Goal: Transaction & Acquisition: Purchase product/service

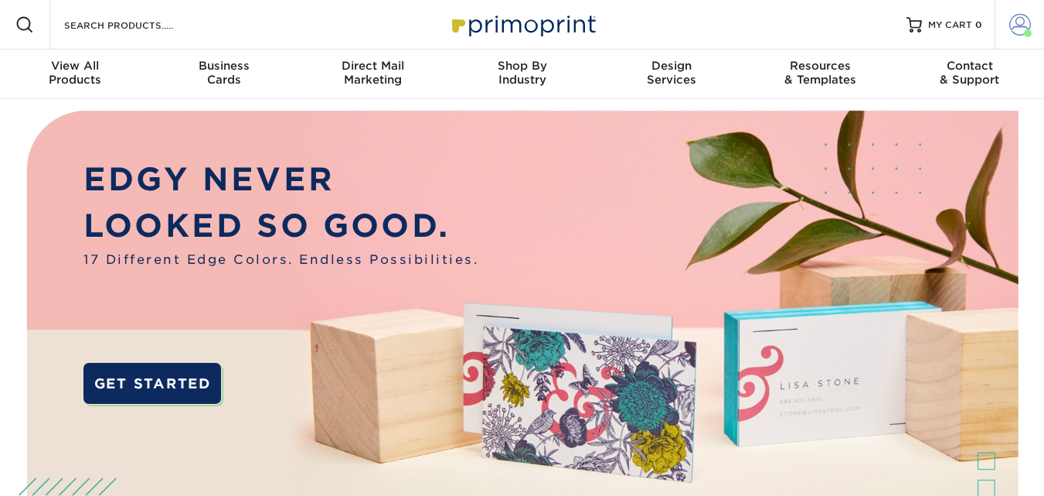
click at [1033, 25] on link "Account" at bounding box center [1019, 24] width 49 height 49
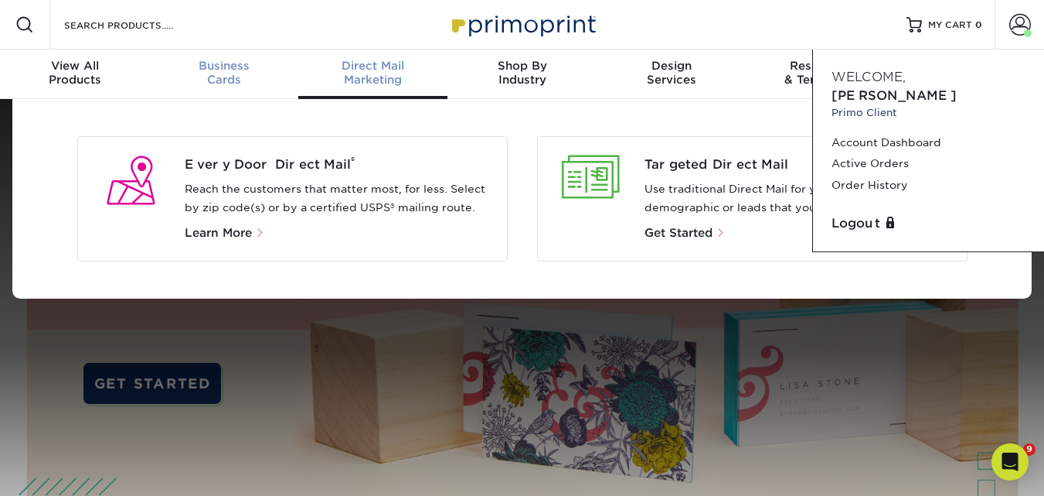
click at [238, 76] on div "Business Cards" at bounding box center [223, 73] width 149 height 28
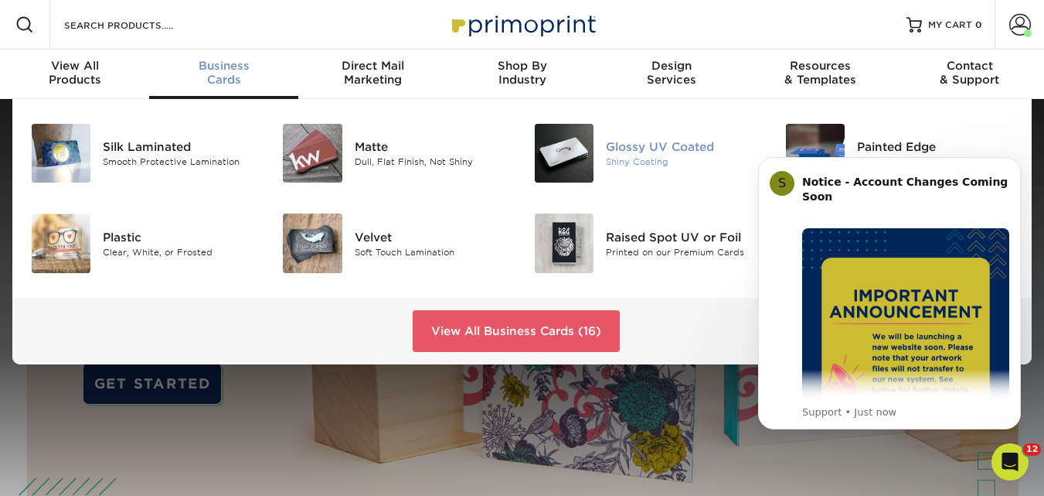
click at [652, 148] on div "Glossy UV Coated" at bounding box center [684, 146] width 156 height 17
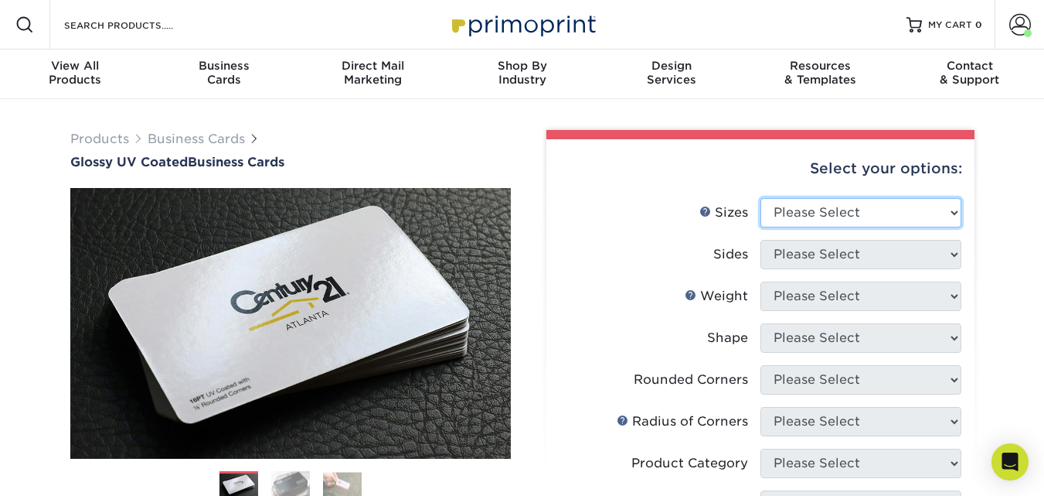
click at [861, 215] on select "Please Select 1.5" x 3.5" - Mini 1.75" x 3.5" - Mini 2" x 2" - Square 2" x 3" -…" at bounding box center [861, 212] width 201 height 29
select select "2.00x3.50"
click at [761, 198] on select "Please Select 1.5" x 3.5" - Mini 1.75" x 3.5" - Mini 2" x 2" - Square 2" x 3" -…" at bounding box center [861, 212] width 201 height 29
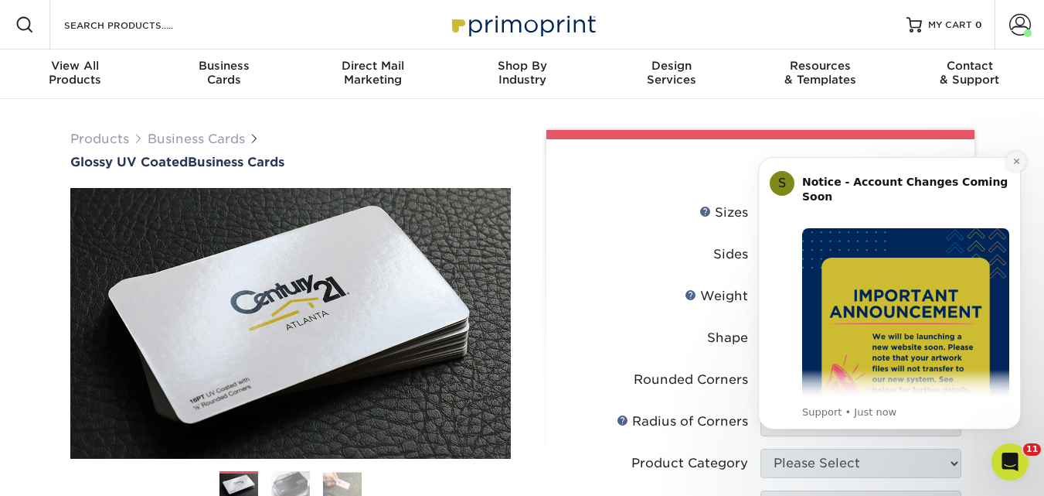
click at [1018, 162] on icon "Dismiss notification" at bounding box center [1016, 160] width 5 height 5
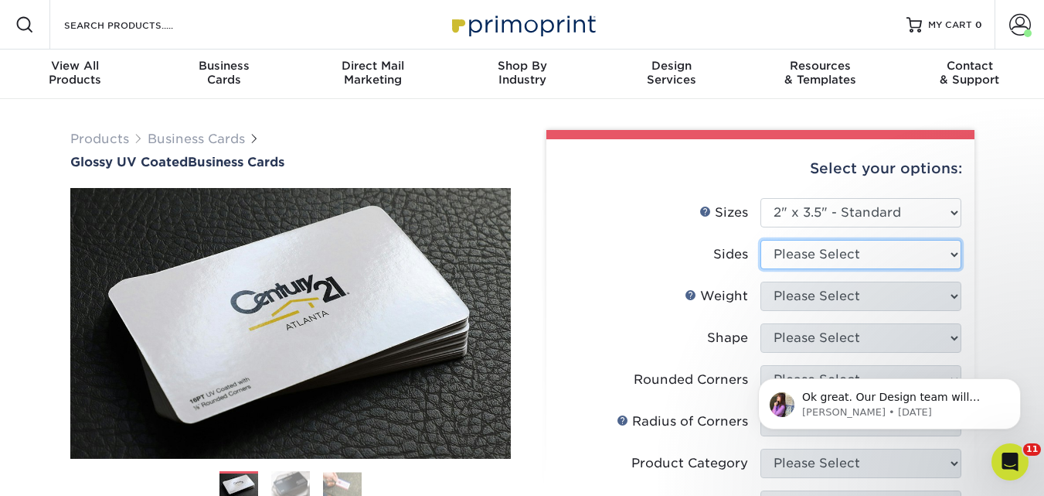
click at [878, 262] on select "Please Select Print Both Sides Print Front Only" at bounding box center [861, 254] width 201 height 29
select select "13abbda7-1d64-4f25-8bb2-c179b224825d"
click at [761, 240] on select "Please Select Print Both Sides Print Front Only" at bounding box center [861, 254] width 201 height 29
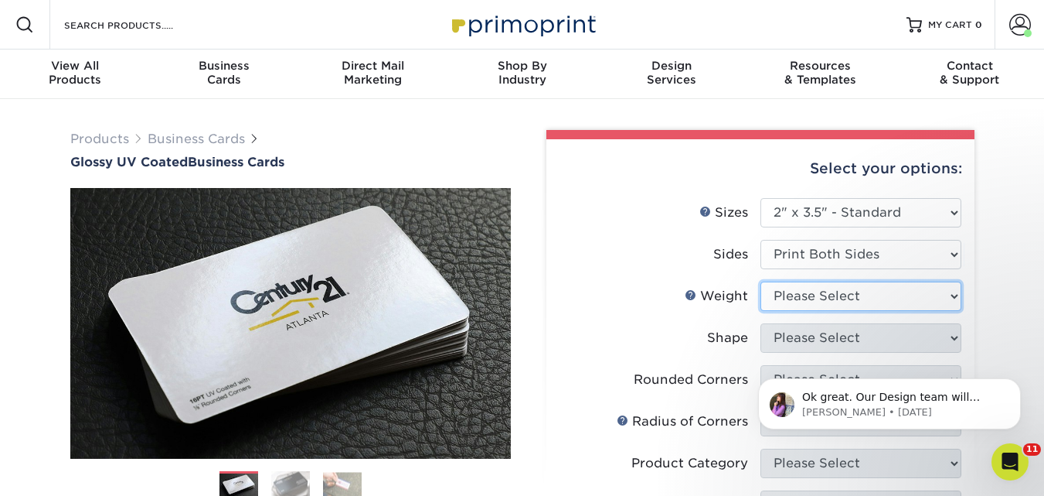
click at [880, 294] on select "Please Select 16PT 14PT" at bounding box center [861, 295] width 201 height 29
select select "16PT"
click at [761, 281] on select "Please Select 16PT 14PT" at bounding box center [861, 295] width 201 height 29
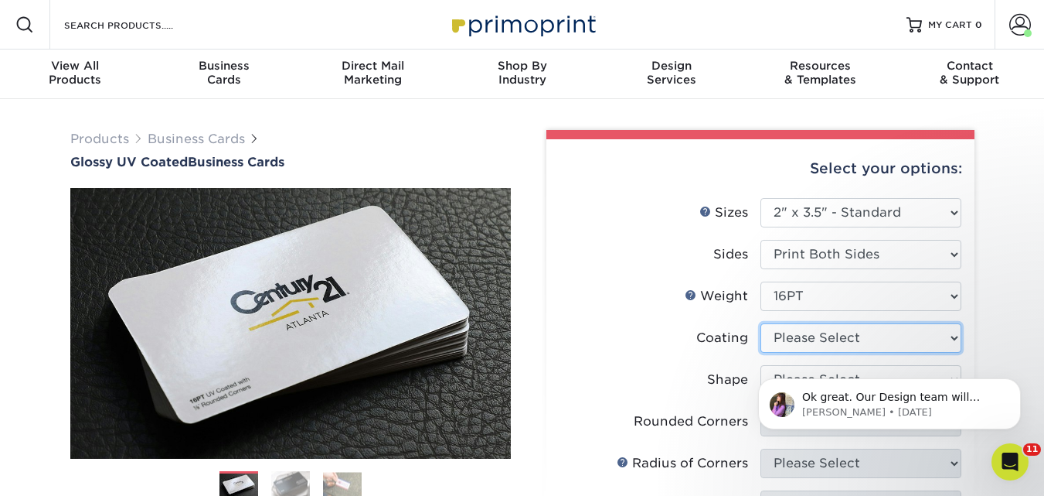
click at [879, 340] on select at bounding box center [861, 337] width 201 height 29
select select "1e8116af-acfc-44b1-83dc-8181aa338834"
click at [761, 323] on select at bounding box center [861, 337] width 201 height 29
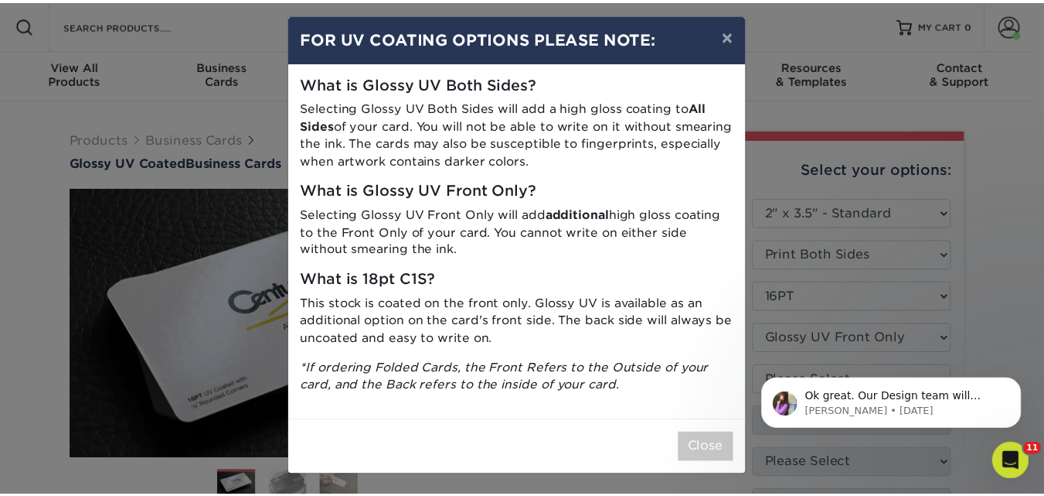
scroll to position [10, 0]
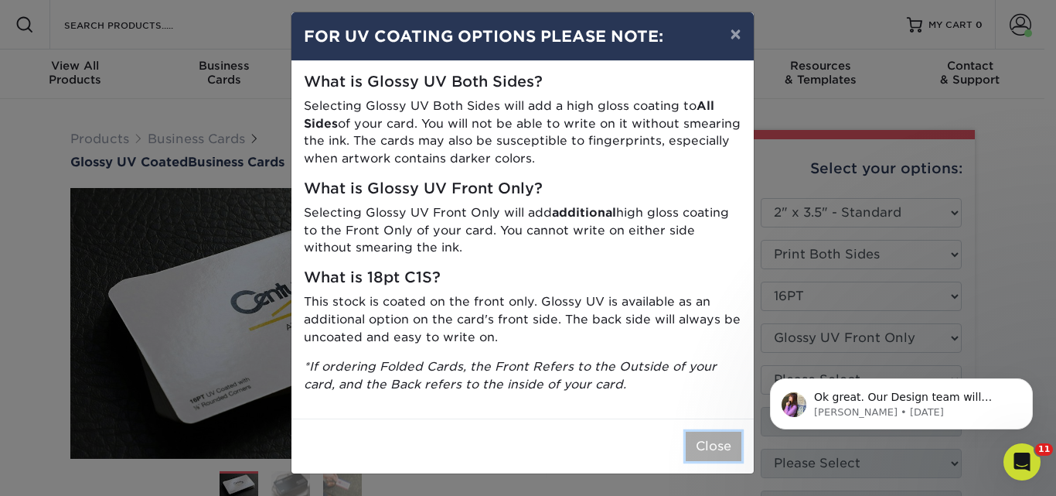
click at [719, 448] on button "Close" at bounding box center [714, 445] width 56 height 29
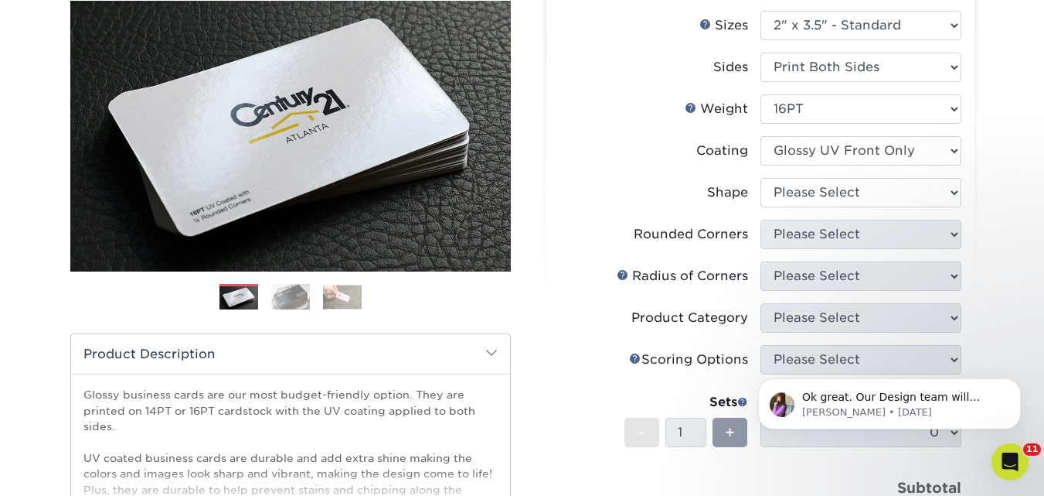
scroll to position [232, 0]
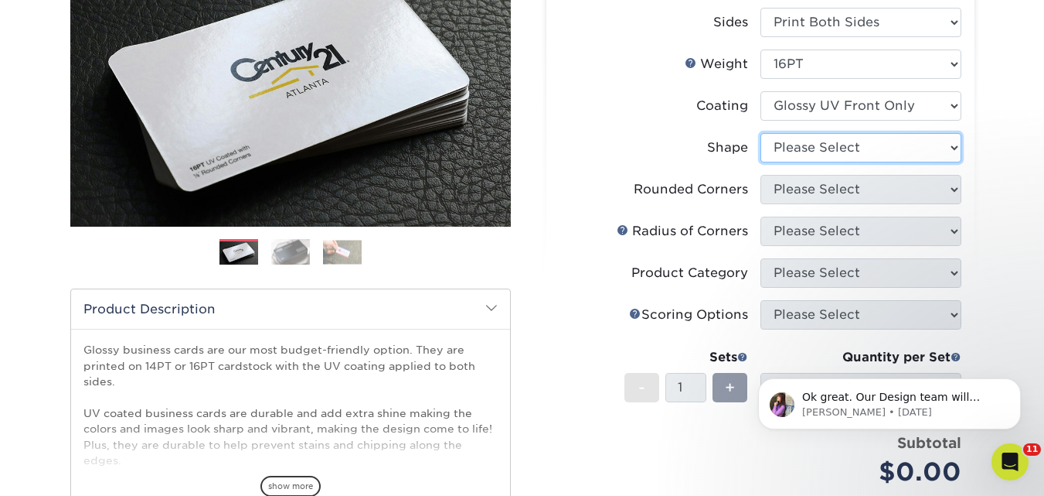
click at [878, 146] on select "Please Select Standard" at bounding box center [861, 147] width 201 height 29
select select "standard"
click at [761, 133] on select "Please Select Standard" at bounding box center [861, 147] width 201 height 29
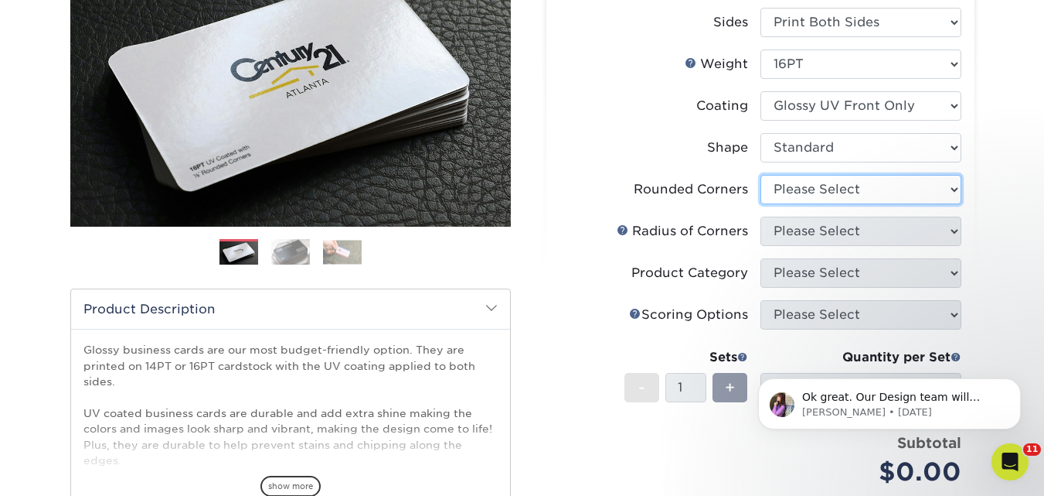
click at [873, 192] on select "Please Select Yes - Round 2 Corners Yes - Round 4 Corners No" at bounding box center [861, 189] width 201 height 29
select select "0"
click at [761, 175] on select "Please Select Yes - Round 2 Corners Yes - Round 4 Corners No" at bounding box center [861, 189] width 201 height 29
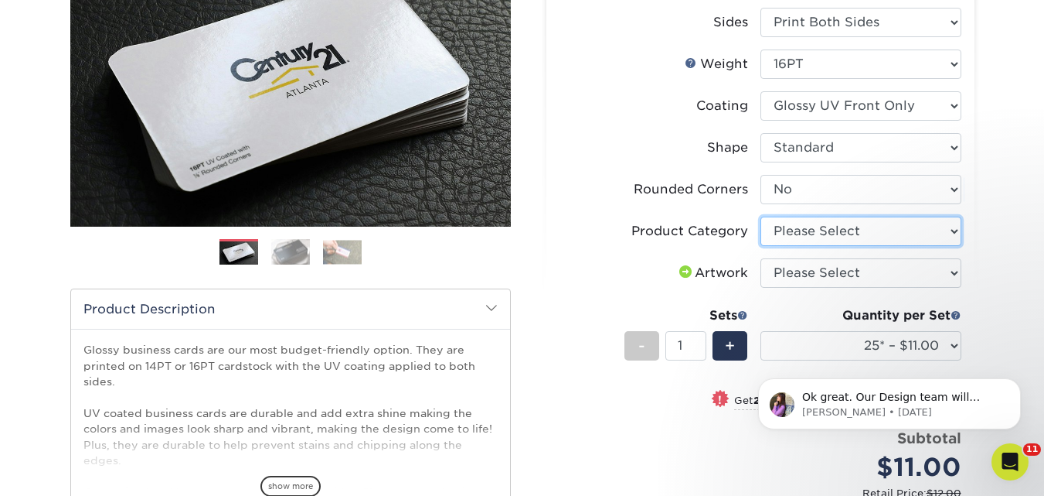
click at [922, 231] on select "Please Select Business Cards" at bounding box center [861, 230] width 201 height 29
select select "3b5148f1-0588-4f88-a218-97bcfdce65c1"
click at [761, 216] on select "Please Select Business Cards" at bounding box center [861, 230] width 201 height 29
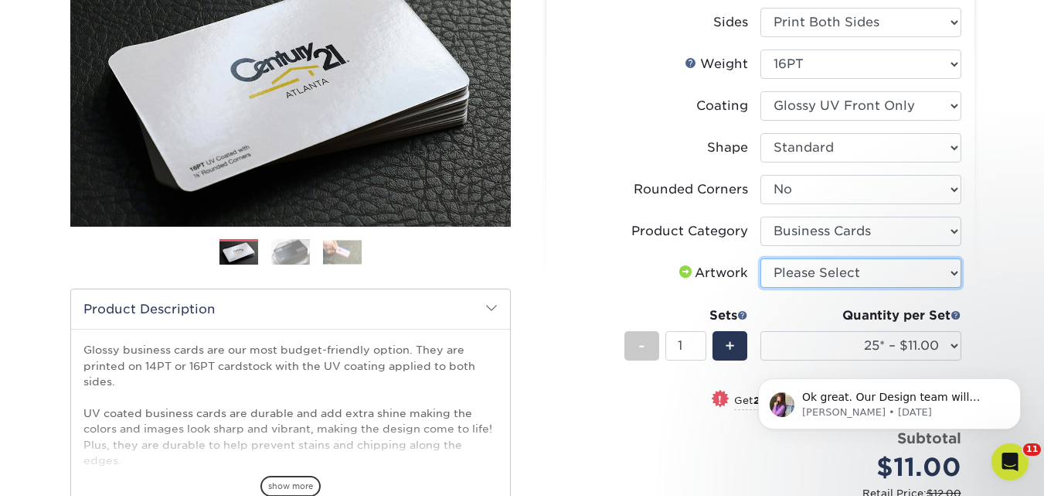
click at [900, 278] on select "Please Select I will upload files I need a design - $100" at bounding box center [861, 272] width 201 height 29
select select "upload"
click at [761, 258] on select "Please Select I will upload files I need a design - $100" at bounding box center [861, 272] width 201 height 29
click html "Ok great. Our Design team will review your notes, and send you a new proof to r…"
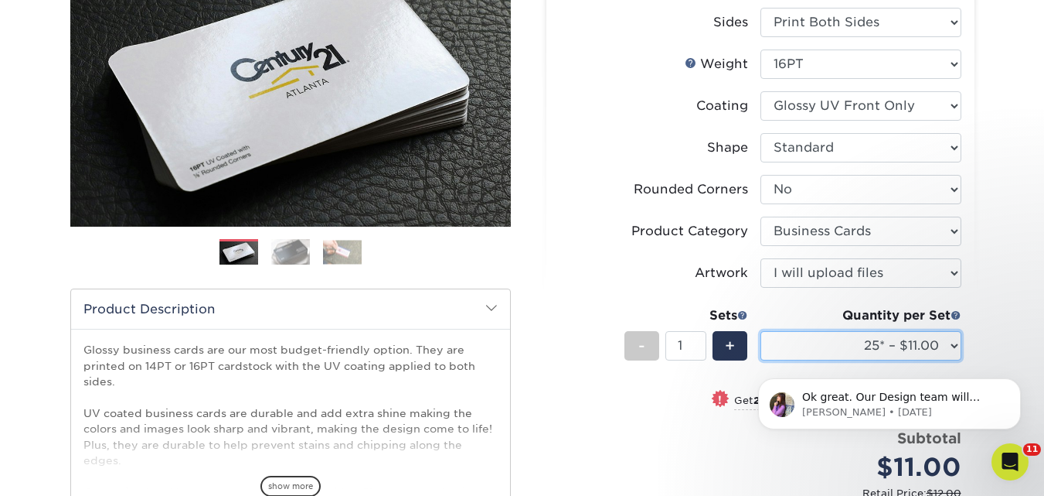
drag, startPoint x: 212, startPoint y: 0, endPoint x: 955, endPoint y: 344, distance: 818.8
click at [955, 344] on select "25* – $11.00 50* – $11.00 100* – $11.00 250* – $20.00 500 – $39.00 1000 – $49.0…" at bounding box center [861, 345] width 201 height 29
select select "500 – $39.00"
click at [761, 331] on select "25* – $11.00 50* – $11.00 100* – $11.00 250* – $20.00 500 – $39.00 1000 – $49.0…" at bounding box center [861, 345] width 201 height 29
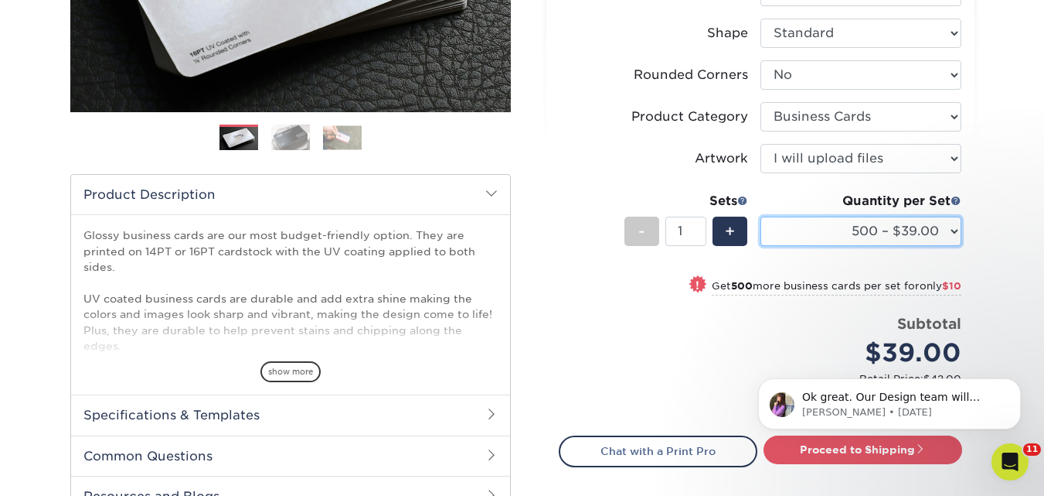
scroll to position [464, 0]
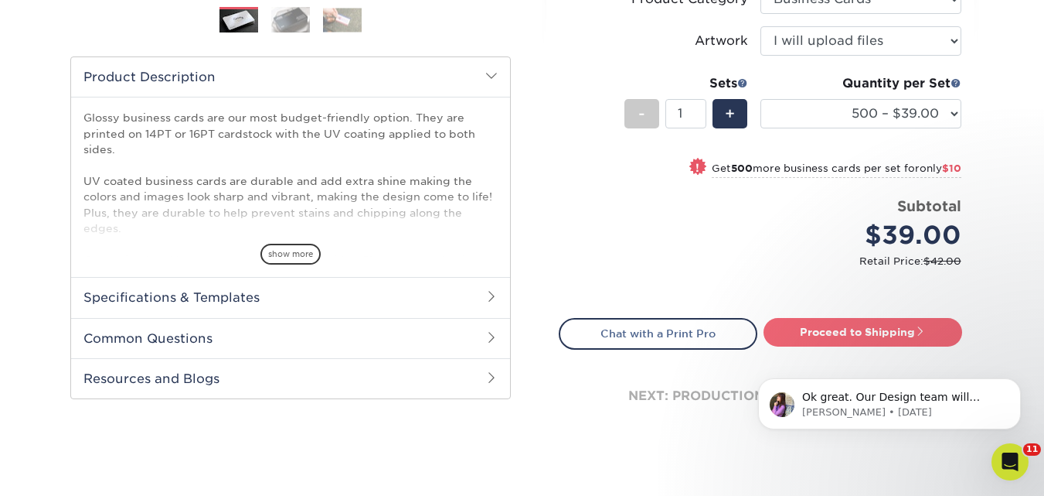
click at [901, 326] on link "Proceed to Shipping" at bounding box center [863, 332] width 199 height 28
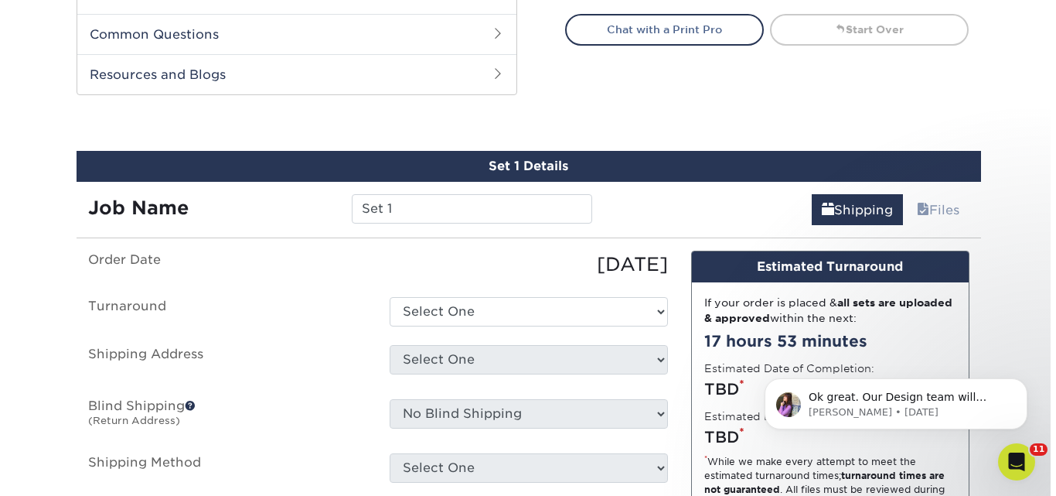
scroll to position [824, 0]
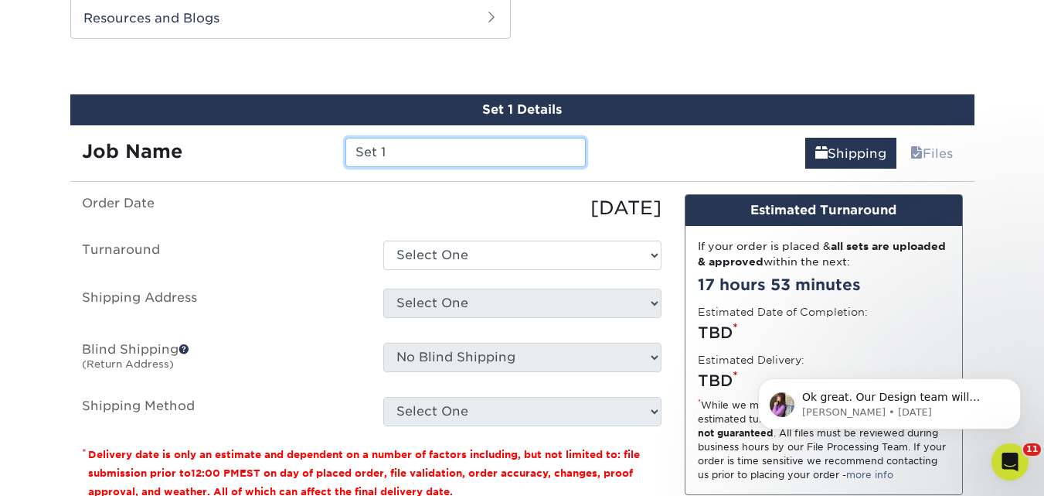
click at [405, 162] on input "Set 1" at bounding box center [466, 152] width 240 height 29
type input "S"
click at [465, 154] on input "AG_Shipping_" at bounding box center [466, 152] width 240 height 29
paste input "[PERSON_NAME]"
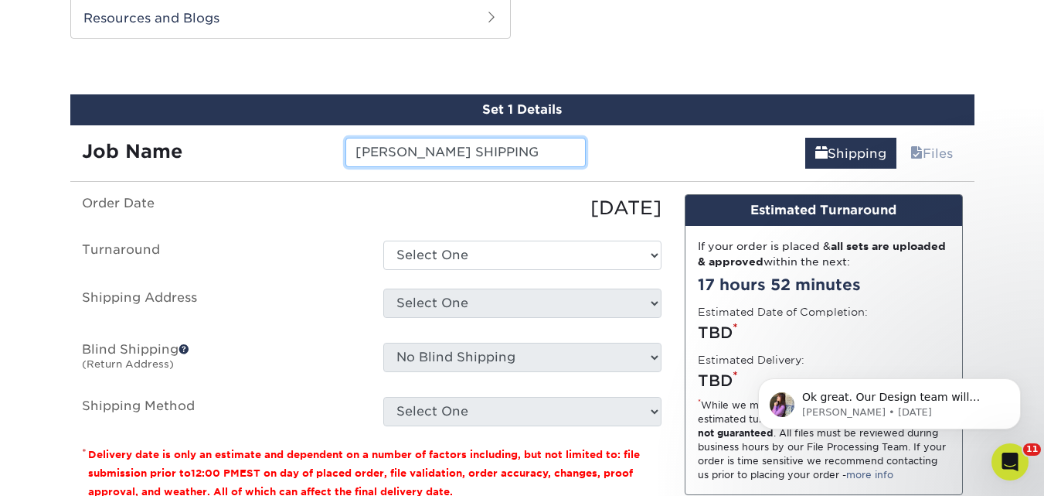
type input "[PERSON_NAME] SHIPPING"
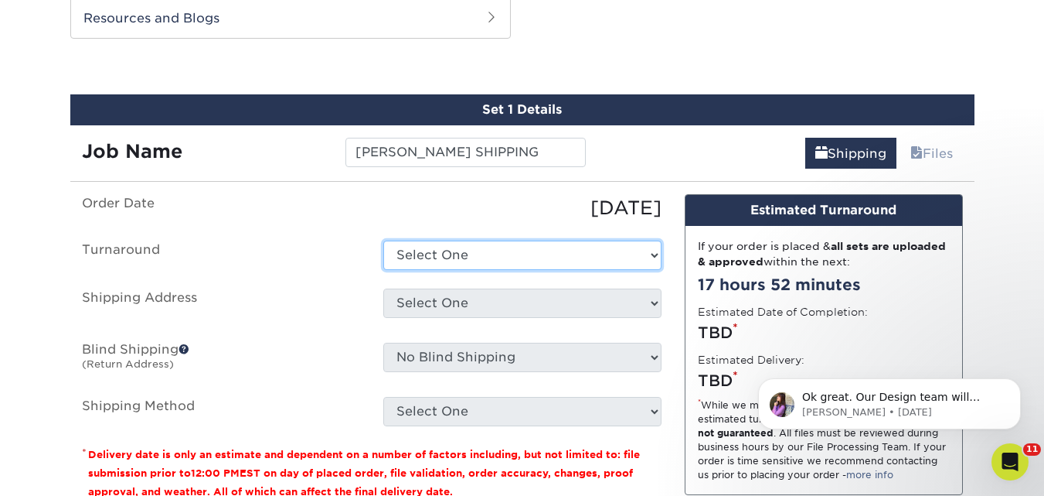
click at [504, 257] on select "Select One 2-4 Business Days 2 Day Next Business Day" at bounding box center [522, 254] width 278 height 29
select select "f46196aa-5fb0-47d8-8df5-cbf0064acc97"
click at [383, 240] on select "Select One 2-4 Business Days 2 Day Next Business Day" at bounding box center [522, 254] width 278 height 29
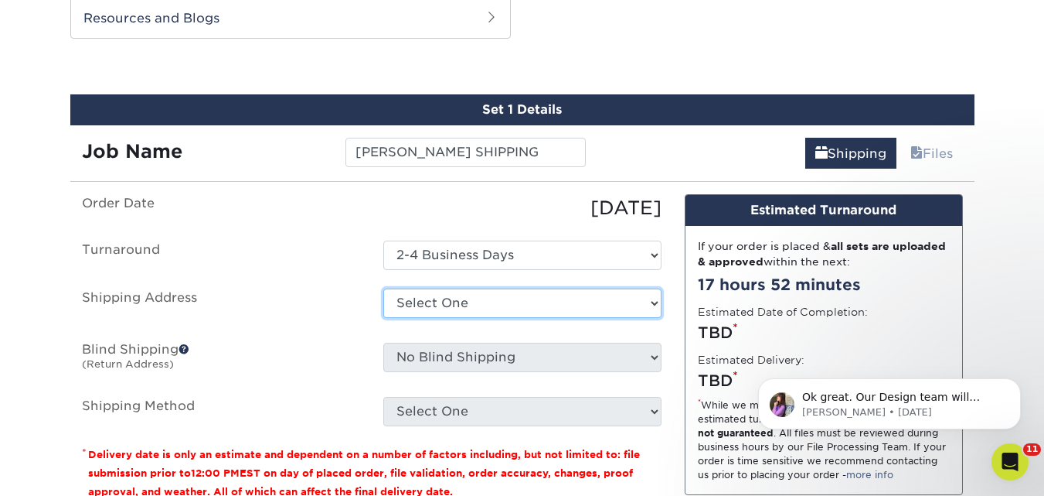
click at [500, 308] on select "Select One 771 S HackBerry Ave. Nixa, MO 65714 AG - MIKE WELLS AG Christine Hom…" at bounding box center [522, 302] width 278 height 29
select select "newaddress"
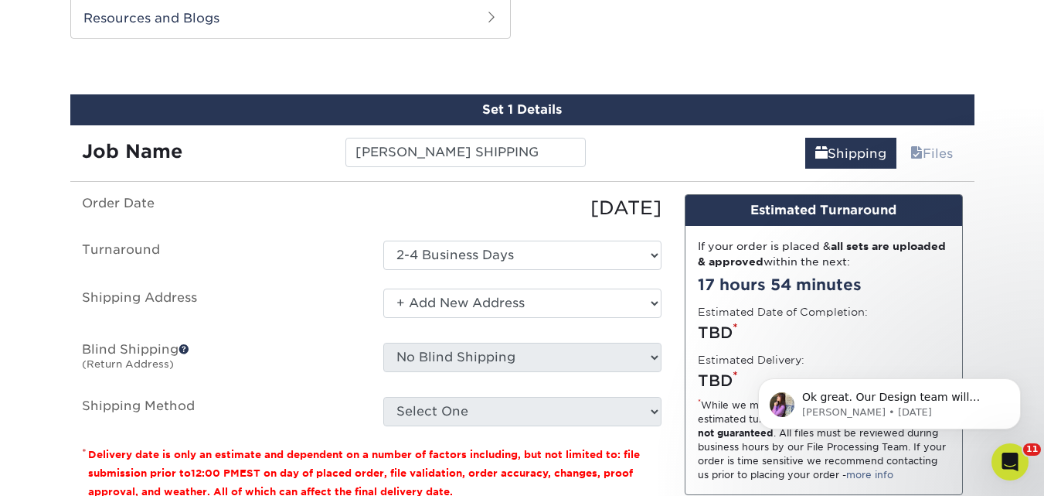
click at [383, 288] on select "Select One 771 S HackBerry Ave. Nixa, MO 65714 AG - MIKE WELLS AG Christine Hom…" at bounding box center [522, 302] width 278 height 29
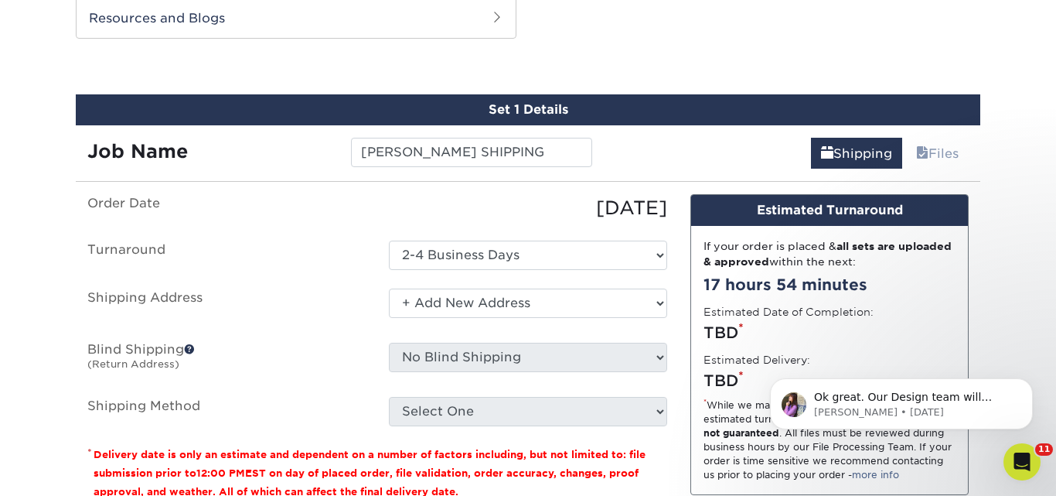
scroll to position [0, 0]
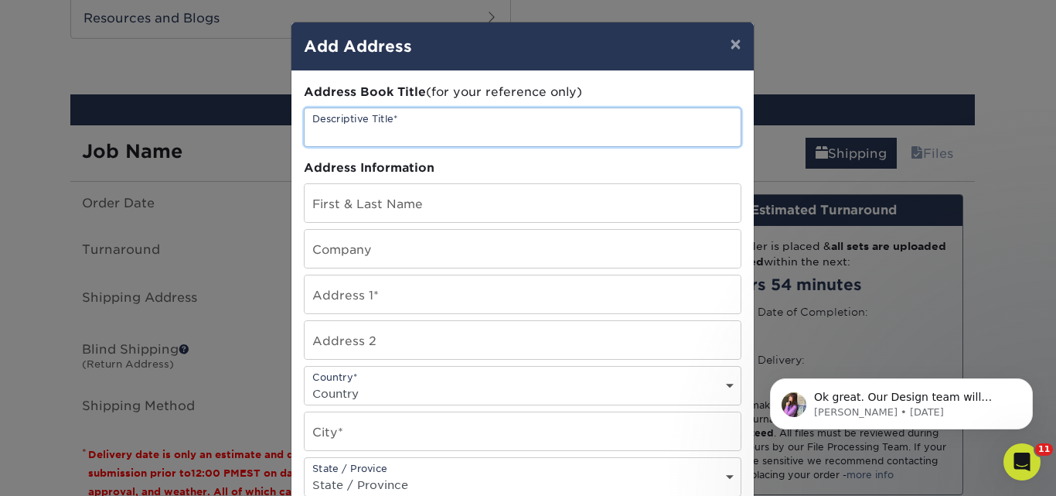
click at [368, 130] on input "text" at bounding box center [523, 127] width 436 height 38
paste input "[PERSON_NAME]"
type input "Bruce Lensch AG SHIPPING"
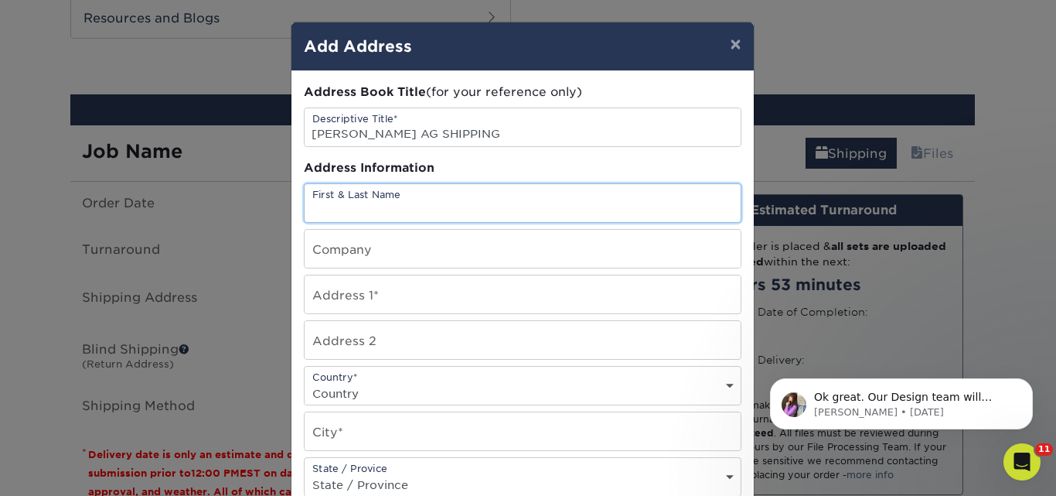
click at [404, 210] on input "text" at bounding box center [523, 203] width 436 height 38
paste input "[PERSON_NAME]"
type input "[PERSON_NAME]"
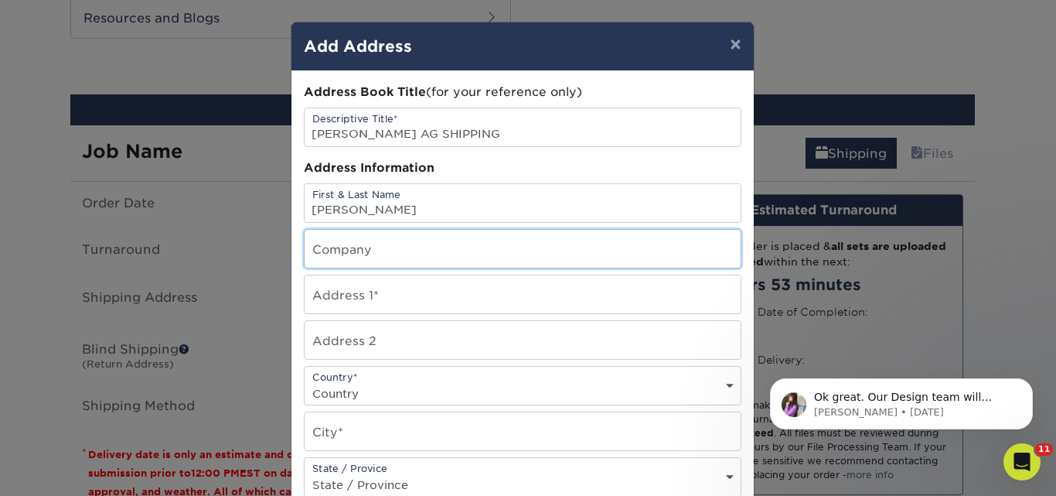
click at [370, 260] on input "text" at bounding box center [523, 249] width 436 height 38
type input "America Group Shipping"
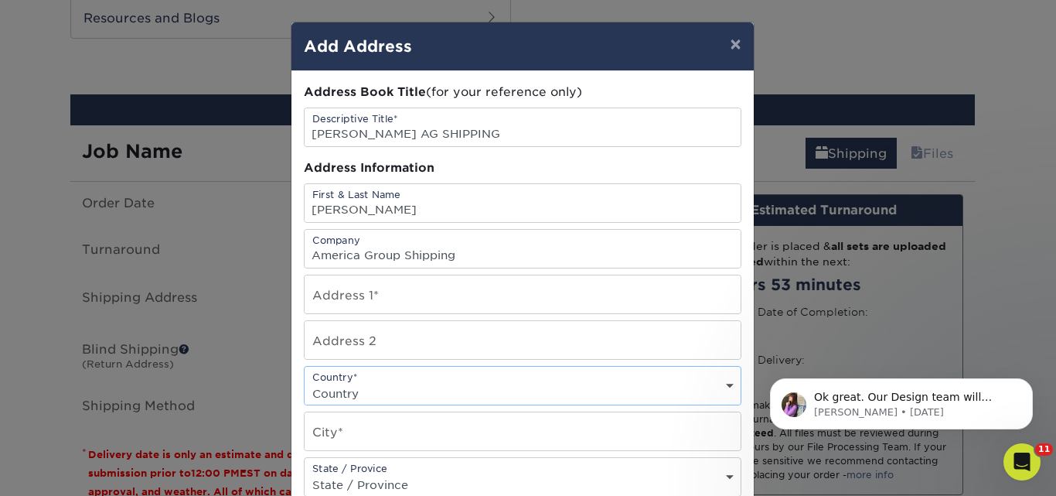
click at [372, 391] on select "Country United States Canada ----------------------------- Afghanistan Albania …" at bounding box center [523, 393] width 436 height 22
select select "US"
click at [305, 382] on select "Country United States Canada ----------------------------- Afghanistan Albania …" at bounding box center [523, 393] width 436 height 22
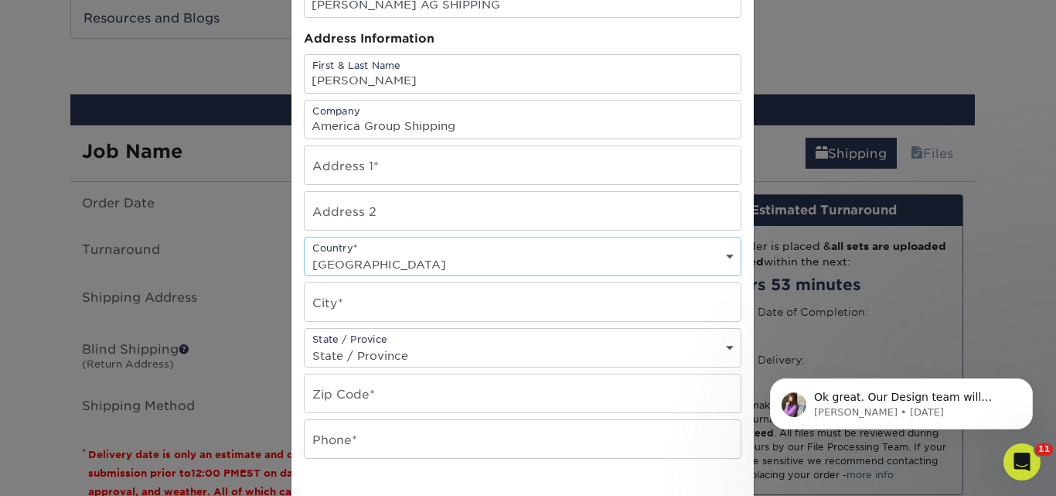
scroll to position [155, 0]
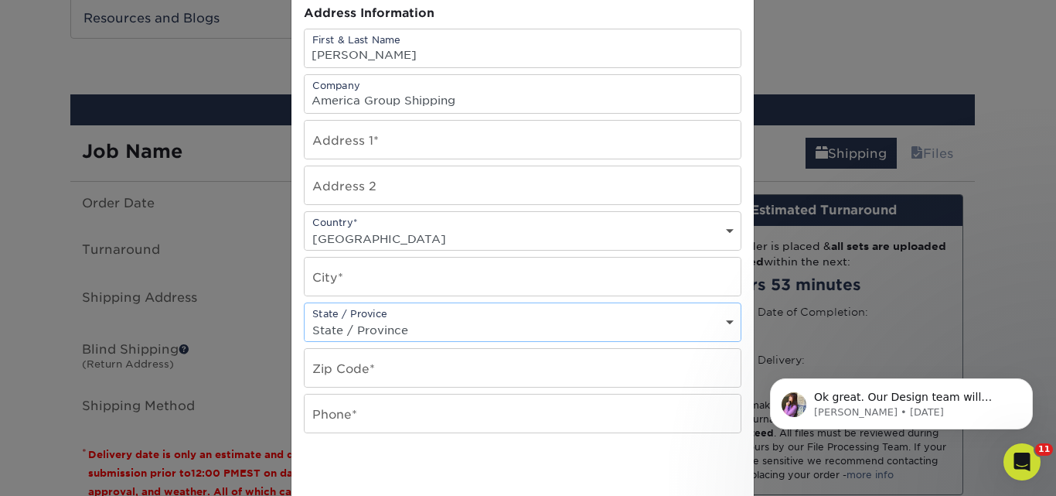
click at [436, 332] on select "State / Province Alabama Alaska Arizona Arkansas California Colorado Connecticu…" at bounding box center [523, 330] width 436 height 22
select select "NV"
click at [305, 319] on select "State / Province Alabama Alaska Arizona Arkansas California Colorado Connecticu…" at bounding box center [523, 330] width 436 height 22
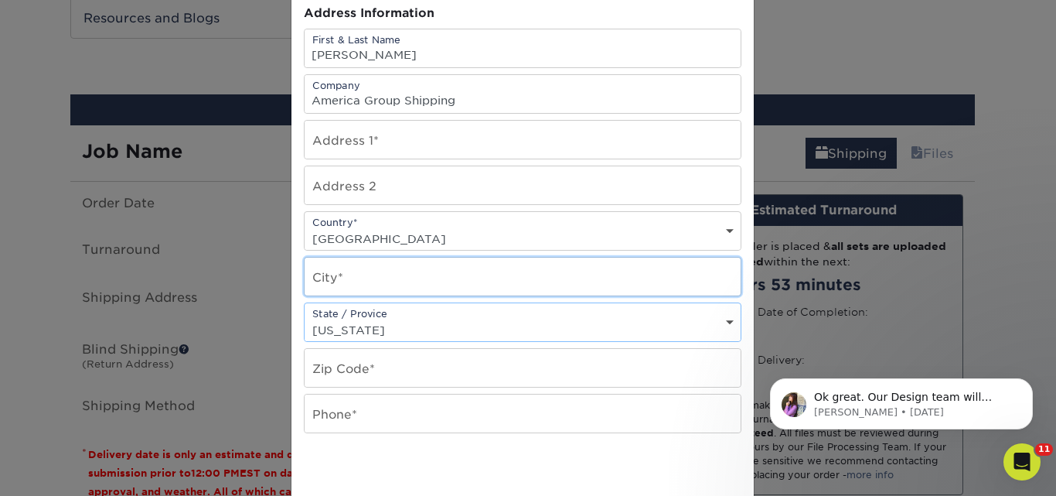
click at [342, 285] on input "text" at bounding box center [523, 276] width 436 height 38
type input "Sparks"
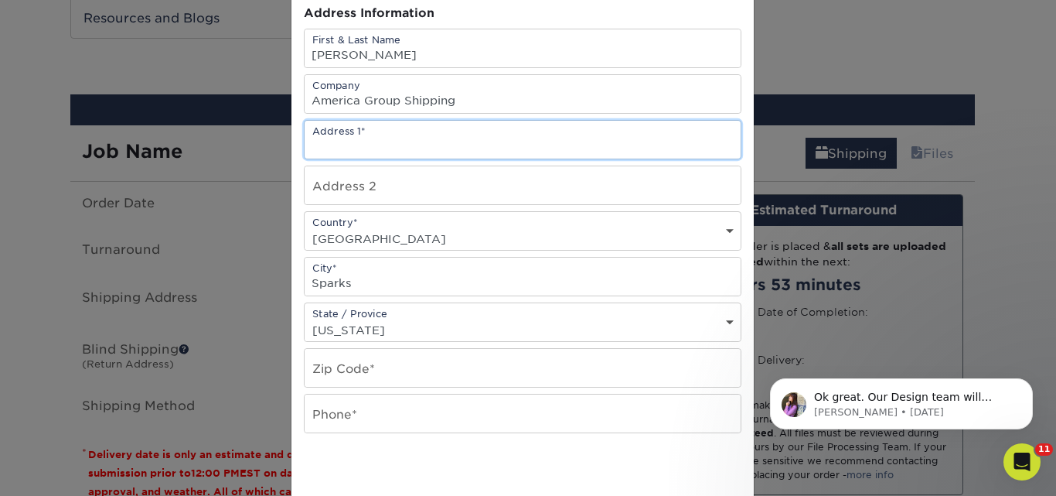
click at [373, 148] on input "text" at bounding box center [523, 140] width 436 height 38
paste input "[STREET_ADDRESS]"
type input "[STREET_ADDRESS]"
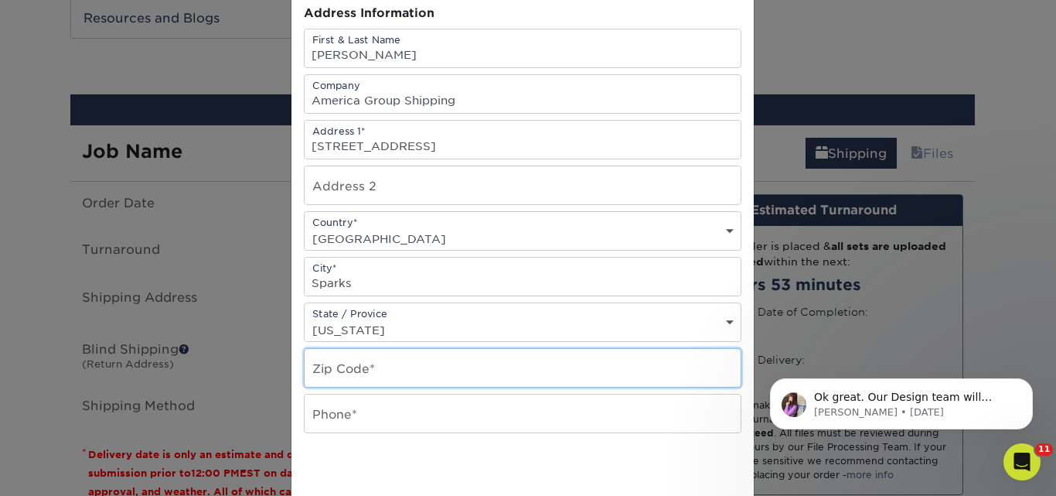
click at [385, 367] on input "text" at bounding box center [523, 368] width 436 height 38
type input "89434"
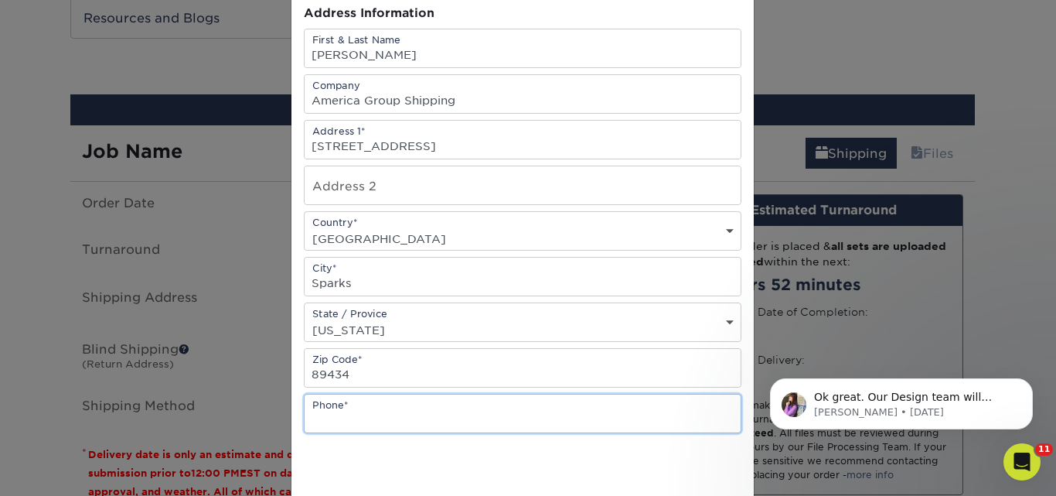
click at [352, 417] on input "text" at bounding box center [523, 413] width 436 height 38
paste input "775-530-7742"
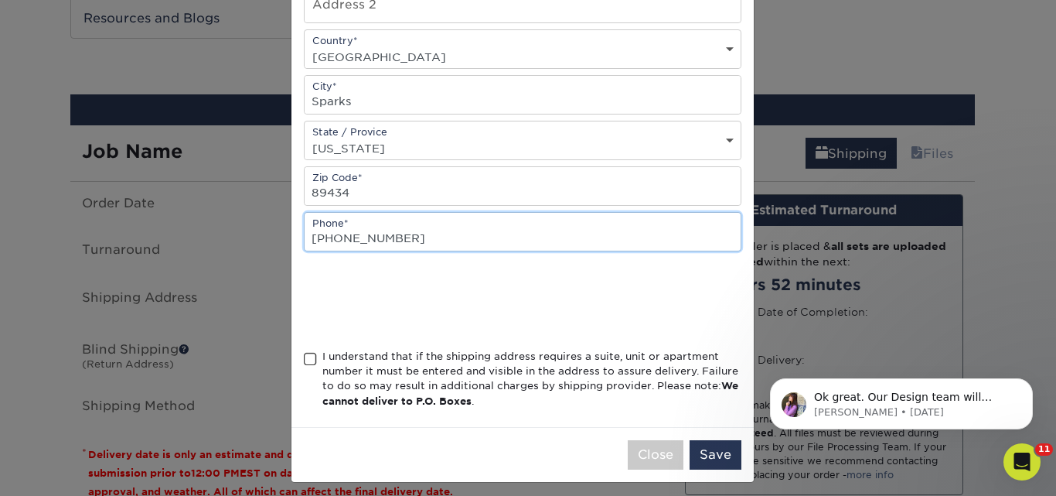
scroll to position [345, 0]
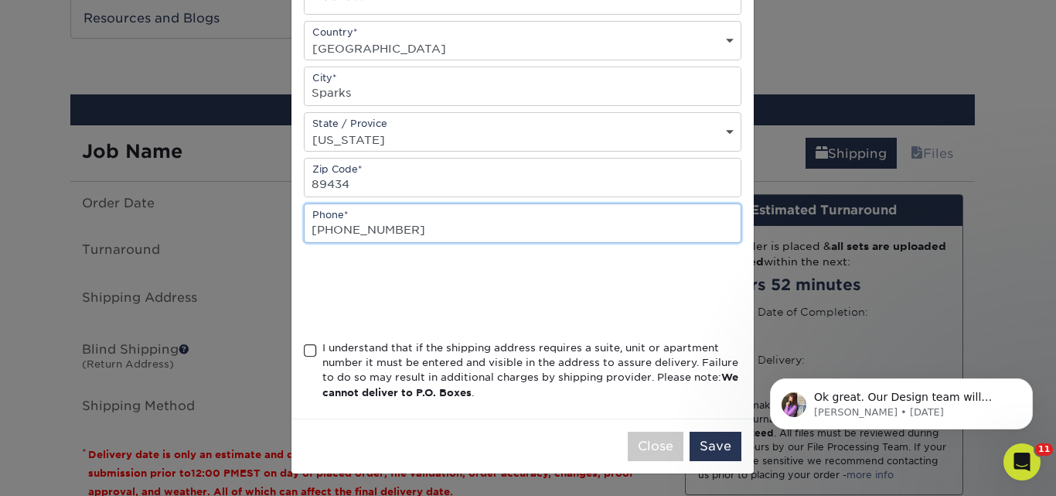
type input "775-530-7742"
click at [308, 353] on span at bounding box center [310, 350] width 13 height 15
click at [0, 0] on input "I understand that if the shipping address requires a suite, unit or apartment n…" at bounding box center [0, 0] width 0 height 0
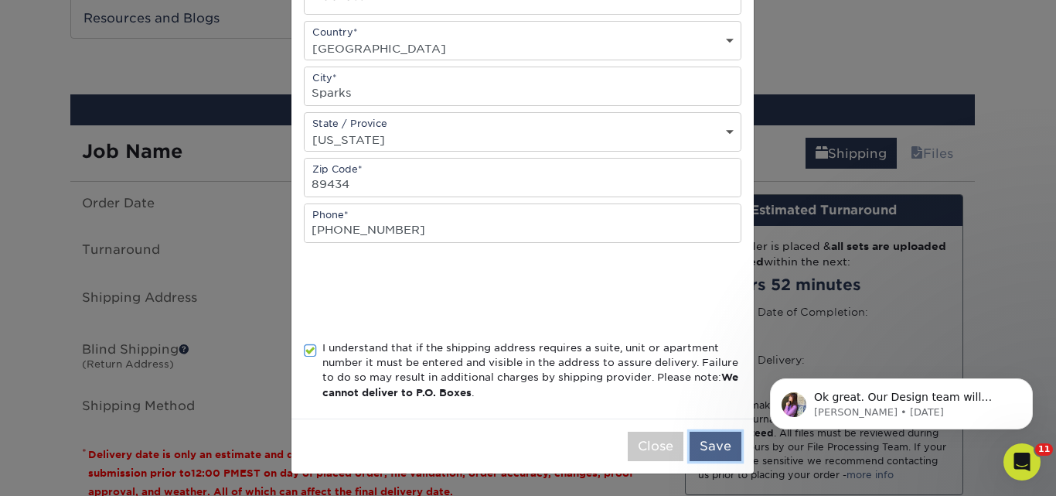
click at [710, 436] on button "Save" at bounding box center [716, 445] width 52 height 29
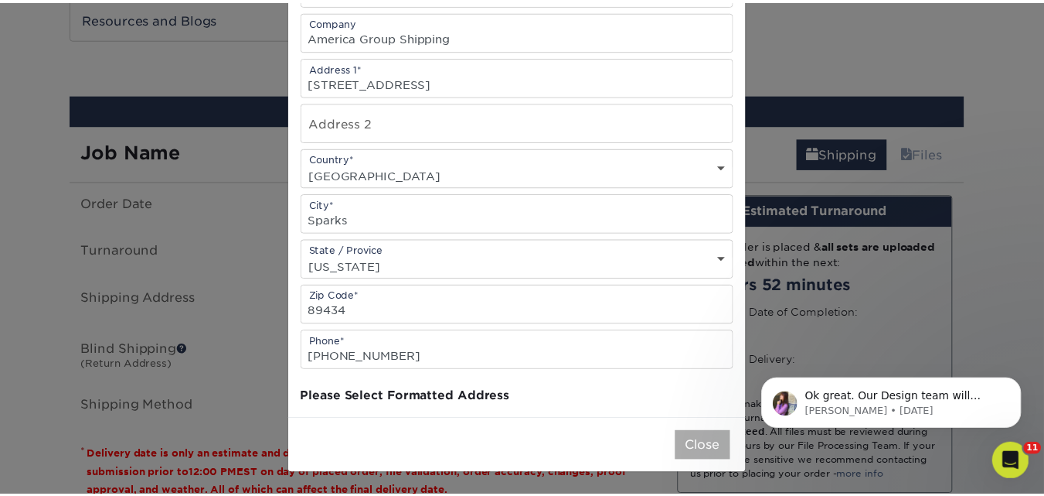
scroll to position [0, 0]
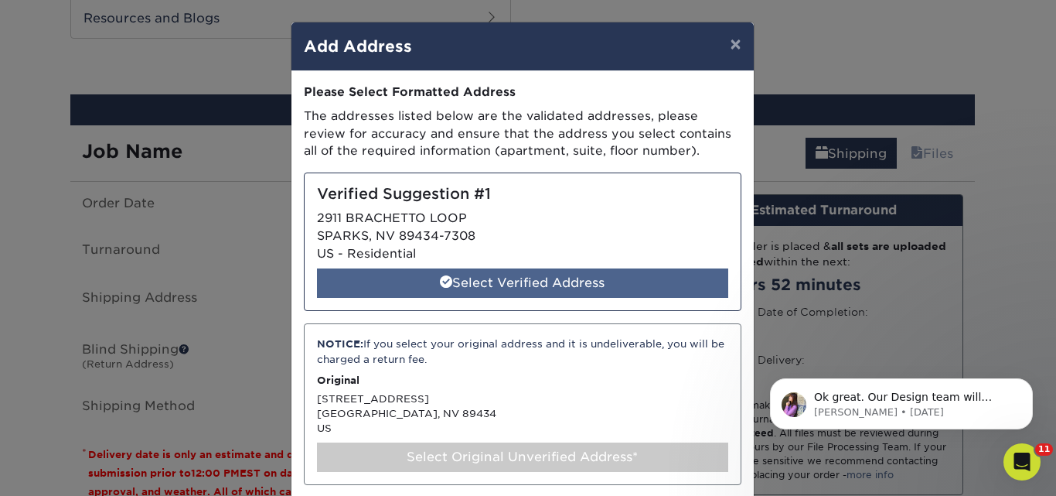
click at [508, 280] on div "Select Verified Address" at bounding box center [522, 282] width 411 height 29
select select "285285"
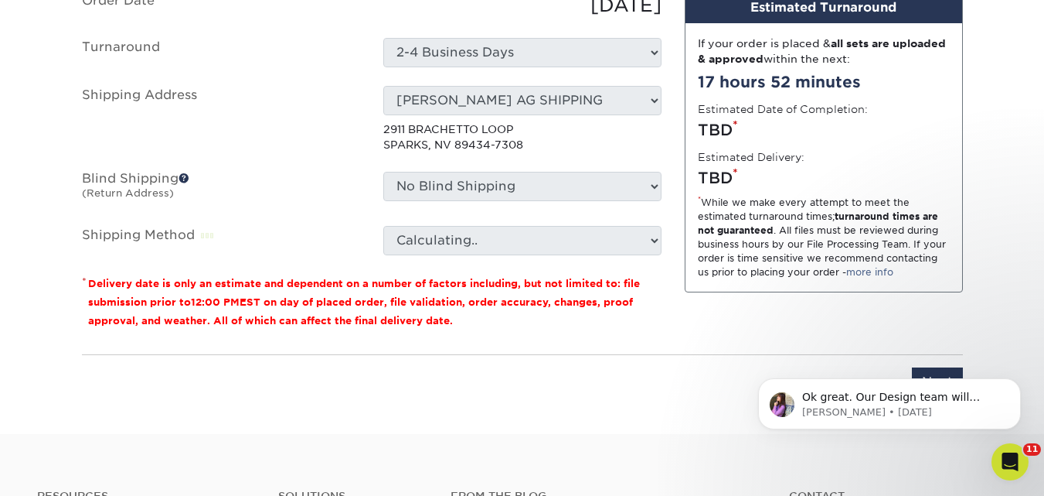
scroll to position [1056, 0]
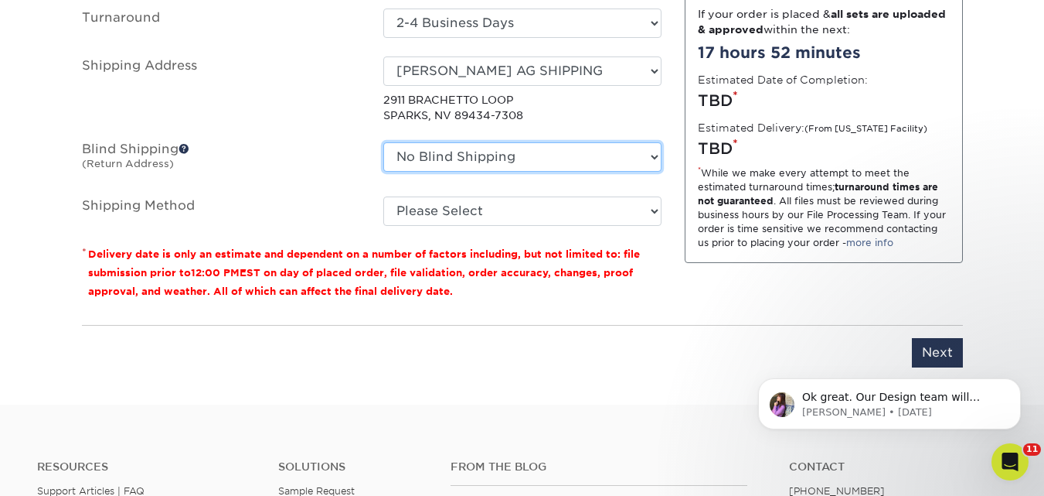
click at [654, 158] on select "No Blind Shipping 771 S HackBerry Ave. Nixa, MO 65714 AG - MIKE WELLS AG Christ…" at bounding box center [522, 156] width 278 height 29
select select "147"
click at [383, 142] on select "No Blind Shipping 771 S HackBerry Ave. Nixa, MO 65714 AG - MIKE WELLS AG Christ…" at bounding box center [522, 156] width 278 height 29
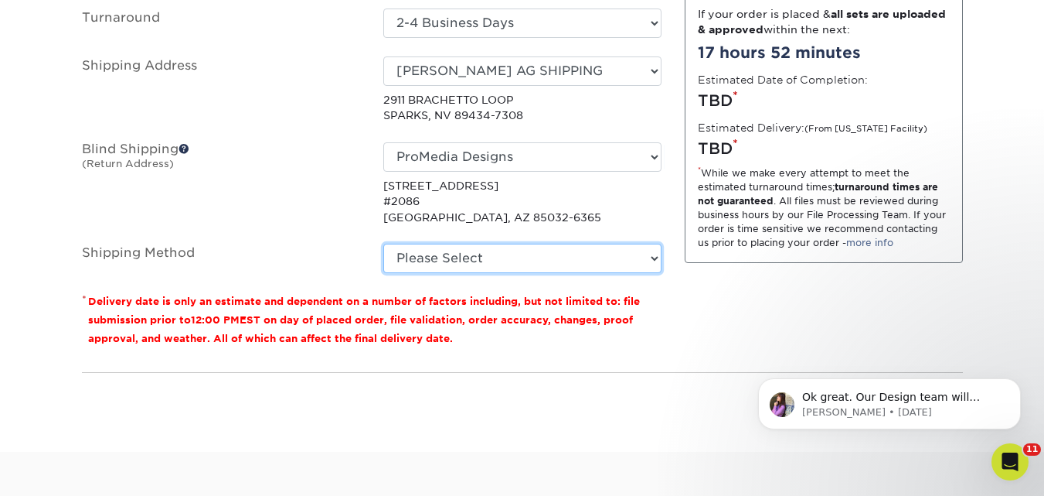
click at [653, 260] on select "Please Select Ground Shipping (+$8.96) 3 Day Shipping Service (+$20.04) 2 Day A…" at bounding box center [522, 258] width 278 height 29
select select "03"
click at [383, 244] on select "Please Select Ground Shipping (+$8.96) 3 Day Shipping Service (+$20.04) 2 Day A…" at bounding box center [522, 258] width 278 height 29
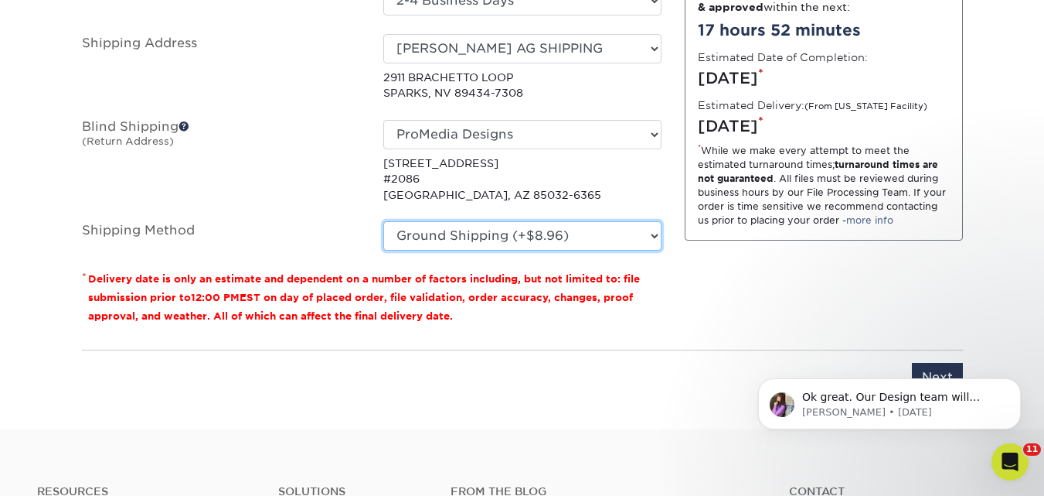
scroll to position [1179, 0]
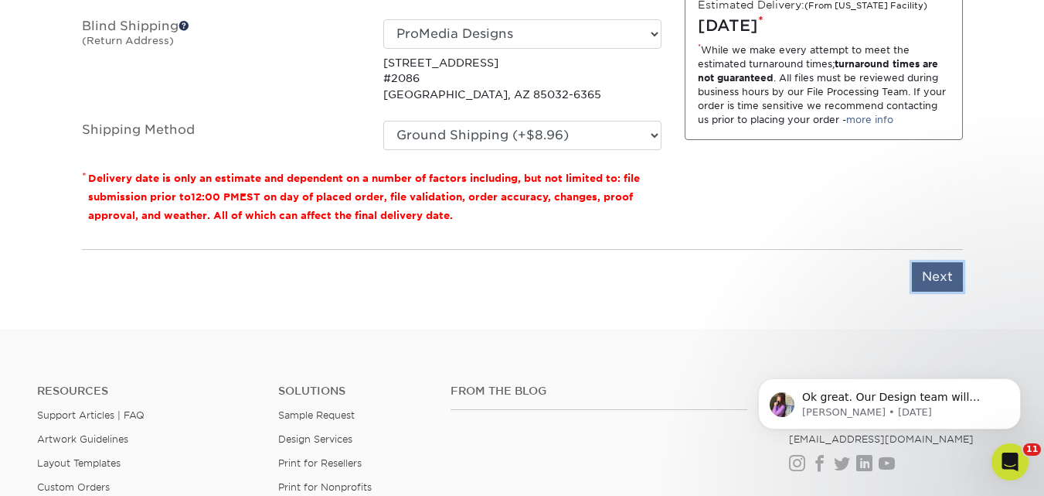
click at [942, 279] on input "Next" at bounding box center [937, 276] width 51 height 29
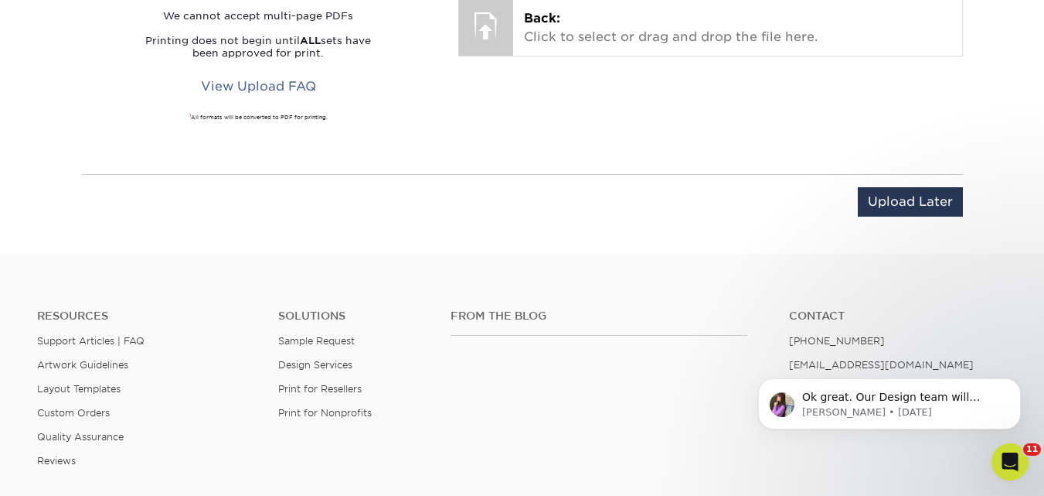
scroll to position [1102, 0]
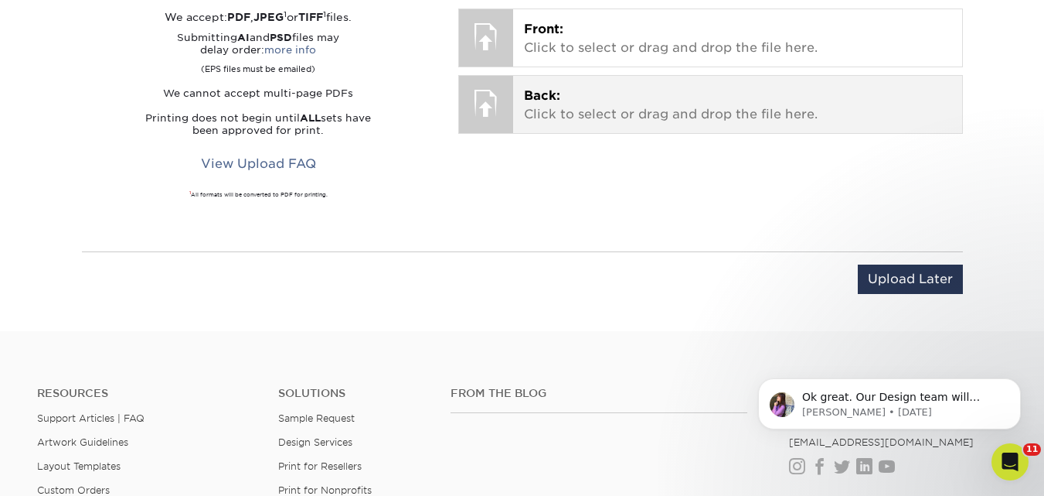
click at [625, 118] on p "Back: Click to select or drag and drop the file here." at bounding box center [738, 105] width 428 height 37
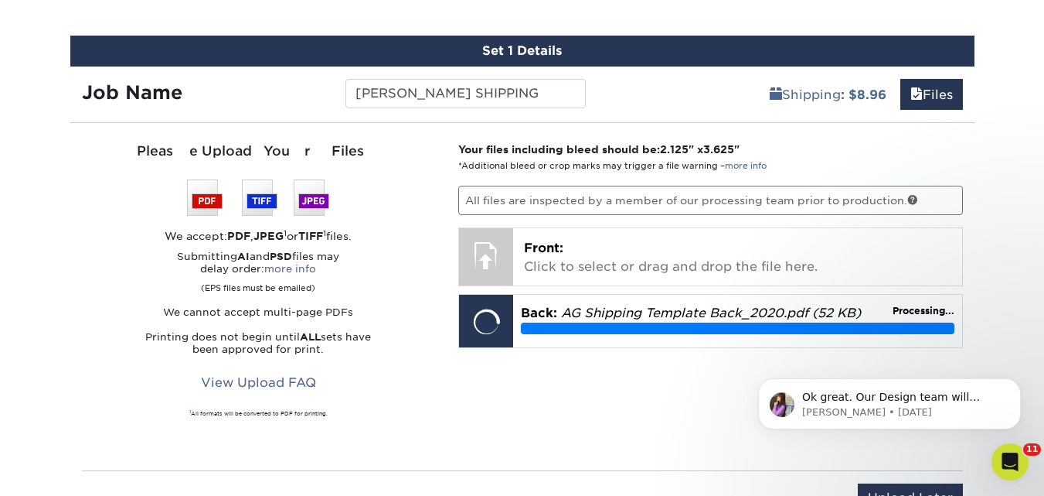
scroll to position [870, 0]
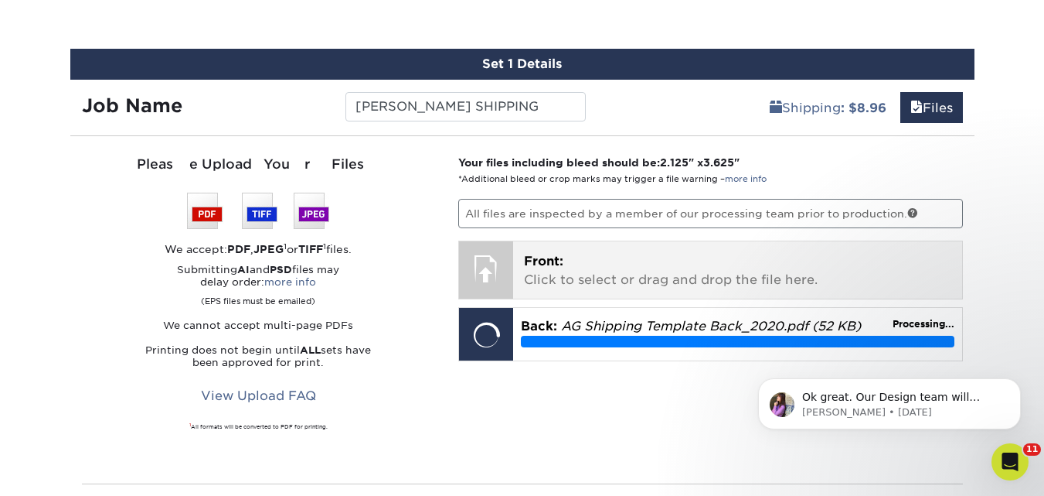
click at [645, 278] on p "Front: Click to select or drag and drop the file here." at bounding box center [738, 270] width 428 height 37
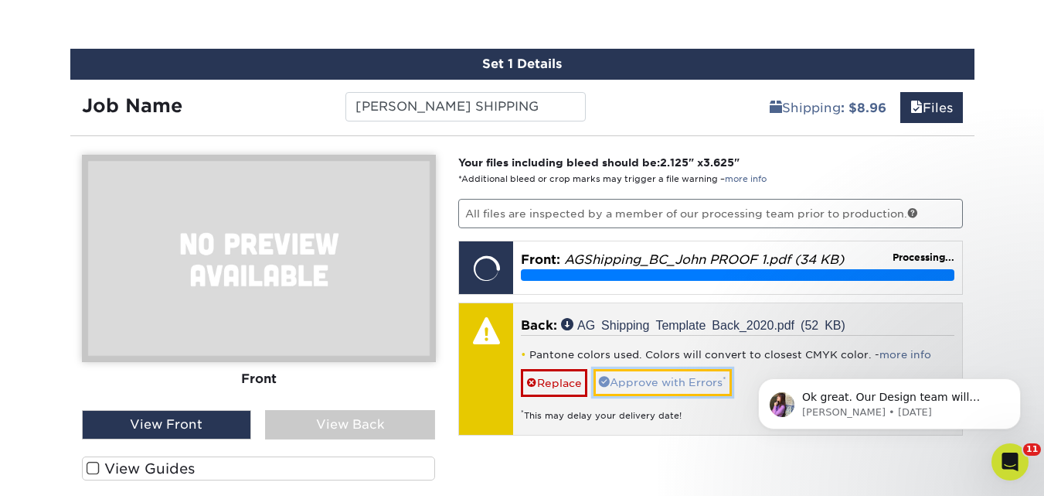
click at [697, 381] on link "Approve with Errors *" at bounding box center [663, 382] width 138 height 26
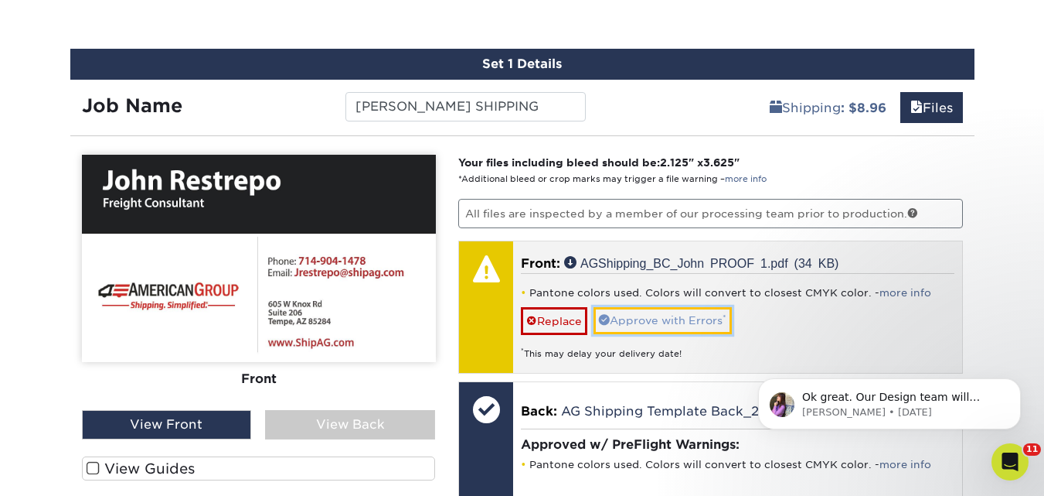
click at [685, 327] on link "Approve with Errors *" at bounding box center [663, 320] width 138 height 26
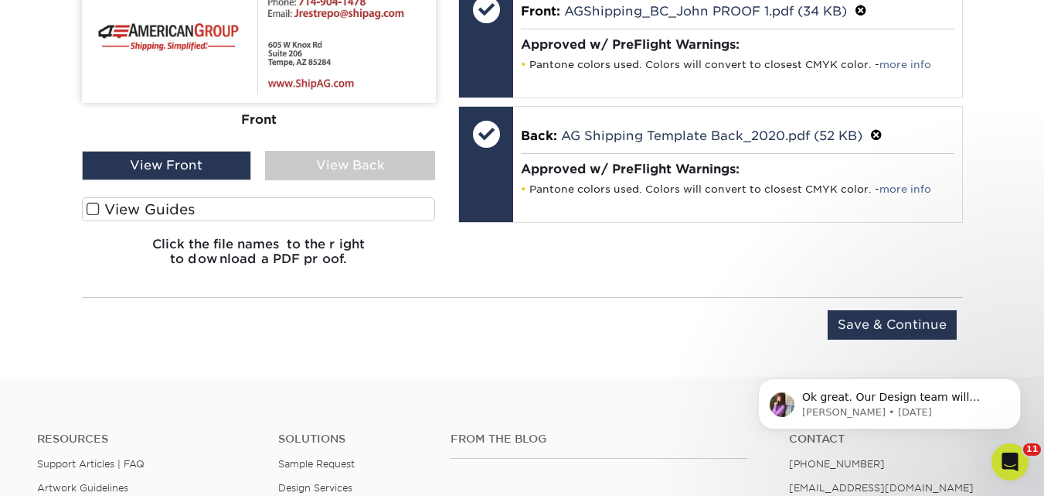
scroll to position [1132, 0]
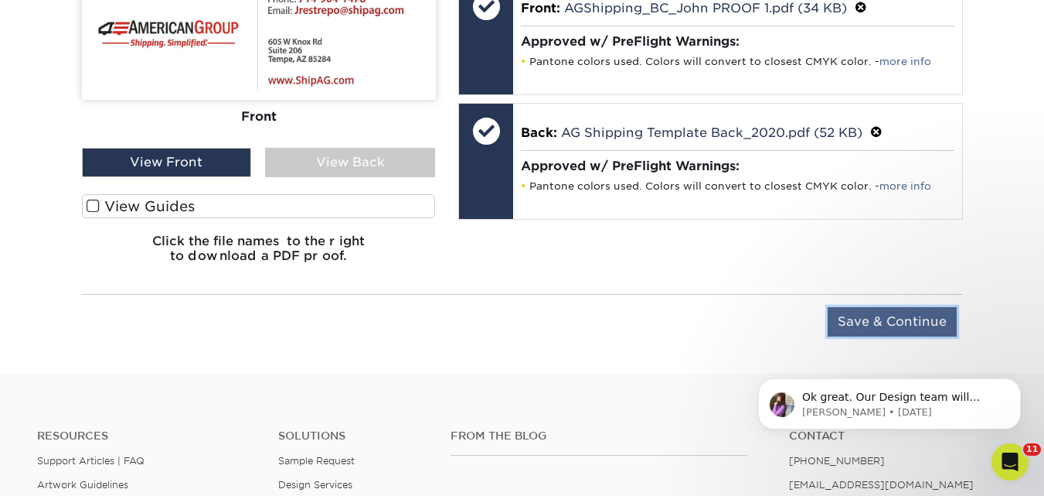
click at [893, 320] on input "Save & Continue" at bounding box center [892, 321] width 129 height 29
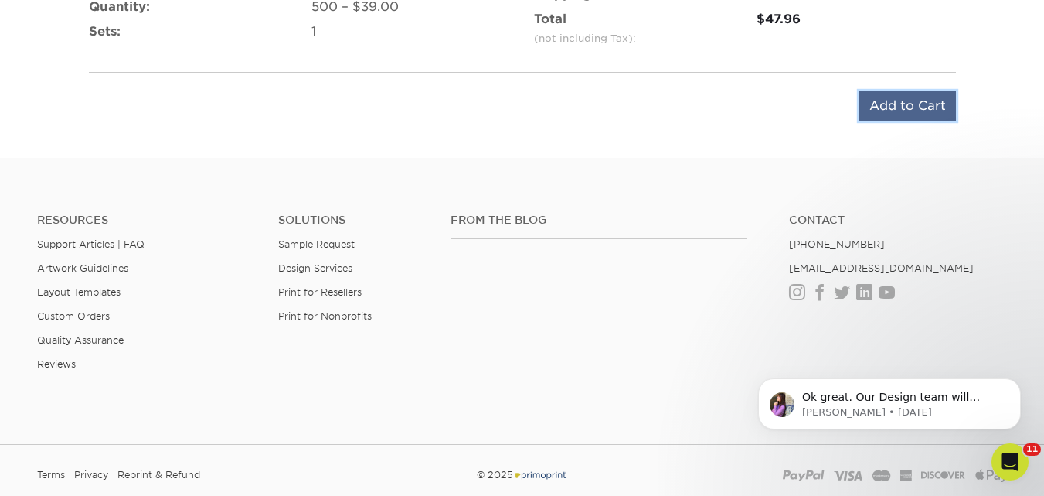
click at [912, 106] on input "Add to Cart" at bounding box center [908, 105] width 97 height 29
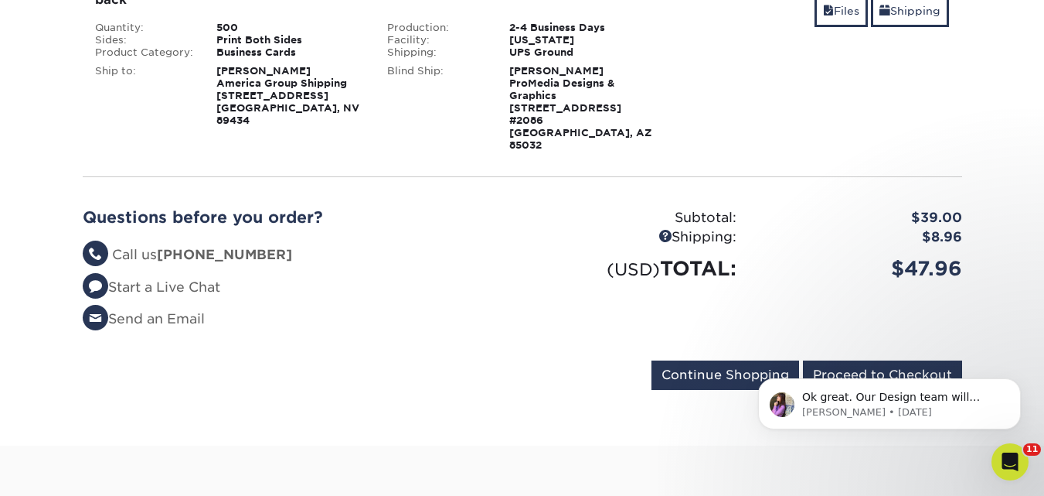
click at [898, 361] on body "Ok great. Our Design team will review your notes, and send you a new proof to r…" at bounding box center [889, 400] width 297 height 96
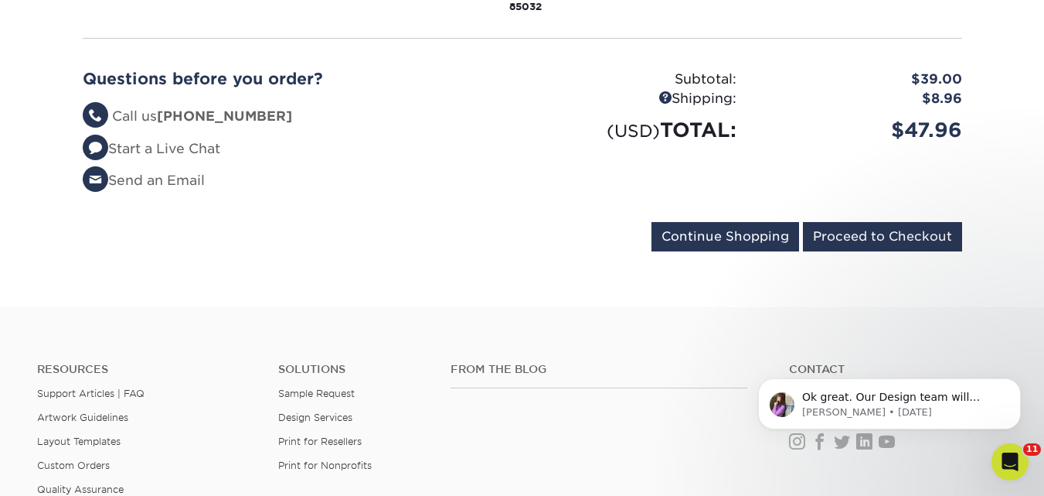
scroll to position [480, 0]
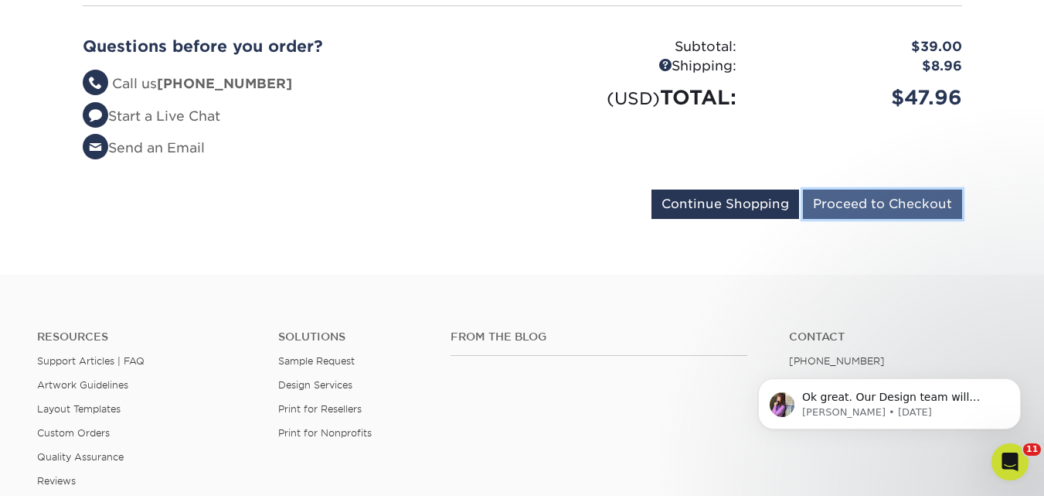
click at [884, 194] on input "Proceed to Checkout" at bounding box center [882, 203] width 159 height 29
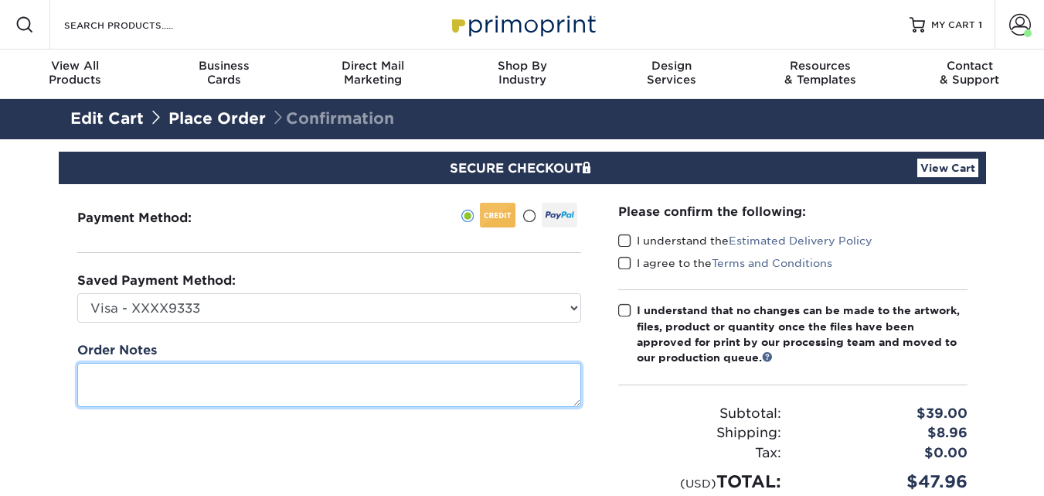
click at [168, 384] on textarea at bounding box center [329, 385] width 504 height 44
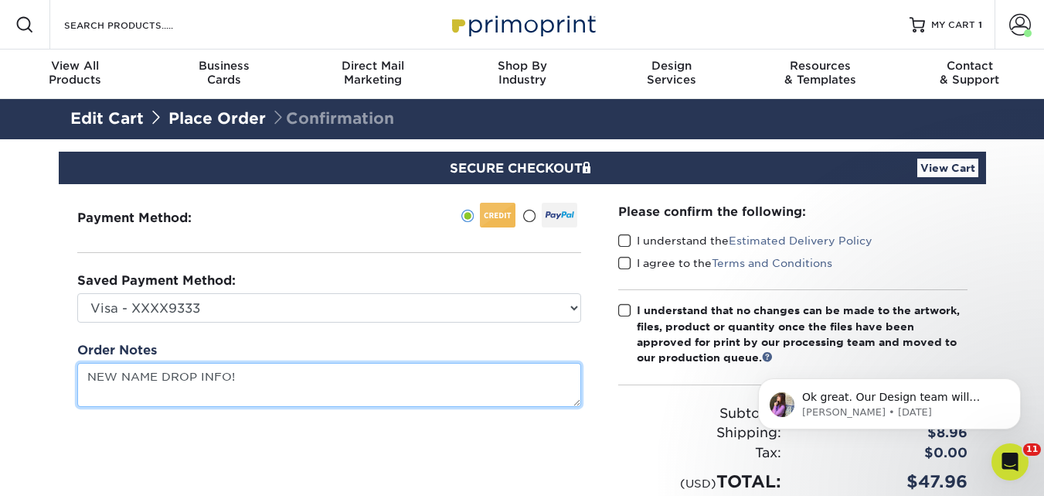
scroll to position [11, 0]
paste textarea "Bruce Lensch Chief Sales Officer (CSO) cell: 775-530-7742 email: BDLensch@ShipA…"
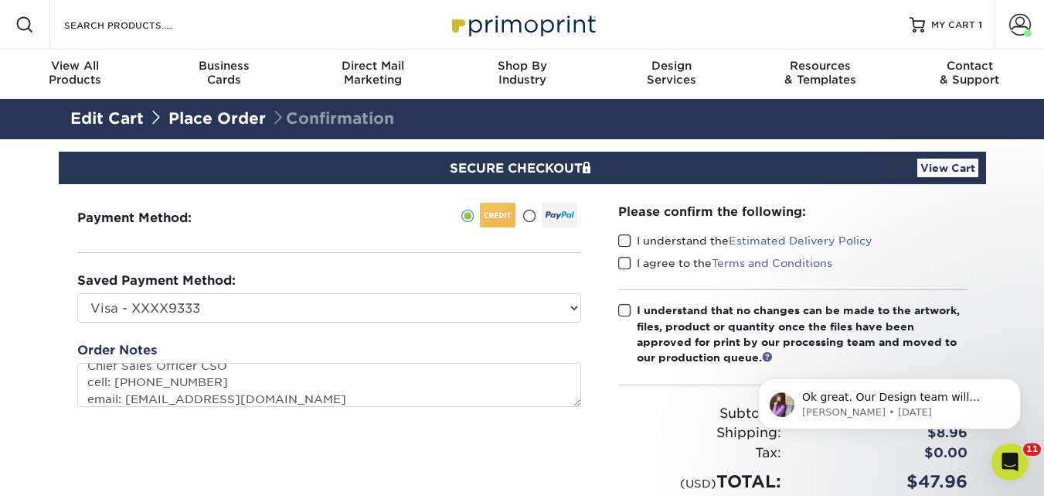
click at [531, 215] on span at bounding box center [529, 216] width 13 height 15
click at [0, 0] on input "radio" at bounding box center [0, 0] width 0 height 0
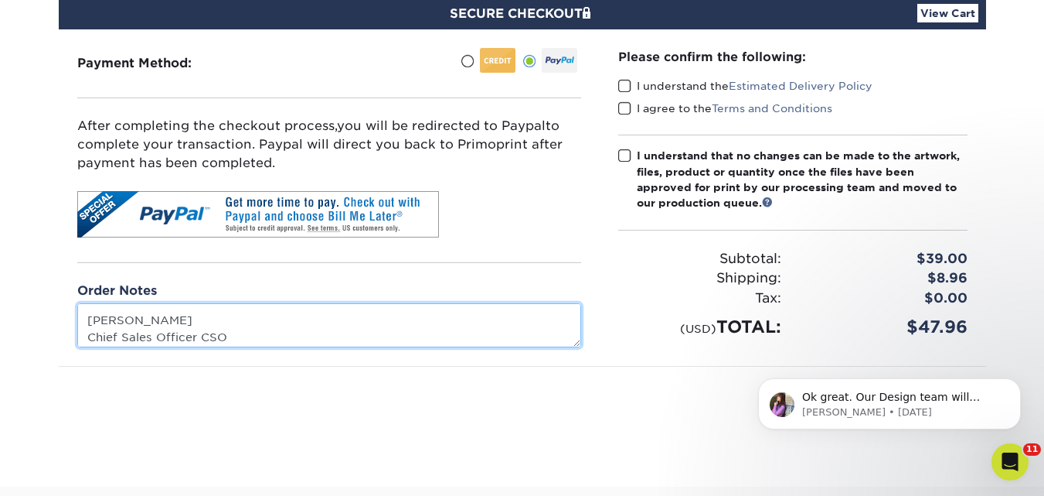
scroll to position [0, 0]
click at [276, 311] on textarea "NEW NAME DROP INFO! Bruce Lensch Chief Sales Officer CSO cell: 7755307742 email…" at bounding box center [329, 325] width 504 height 44
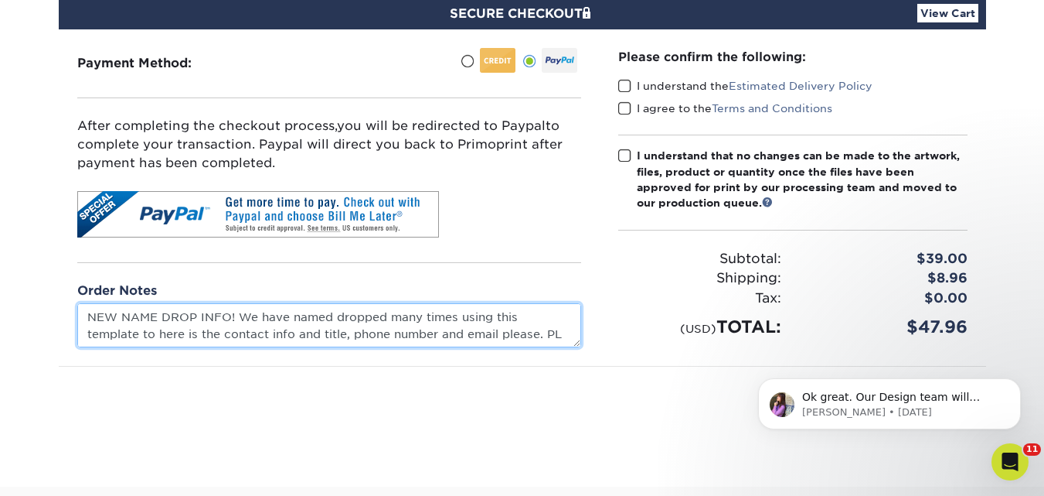
scroll to position [11, 0]
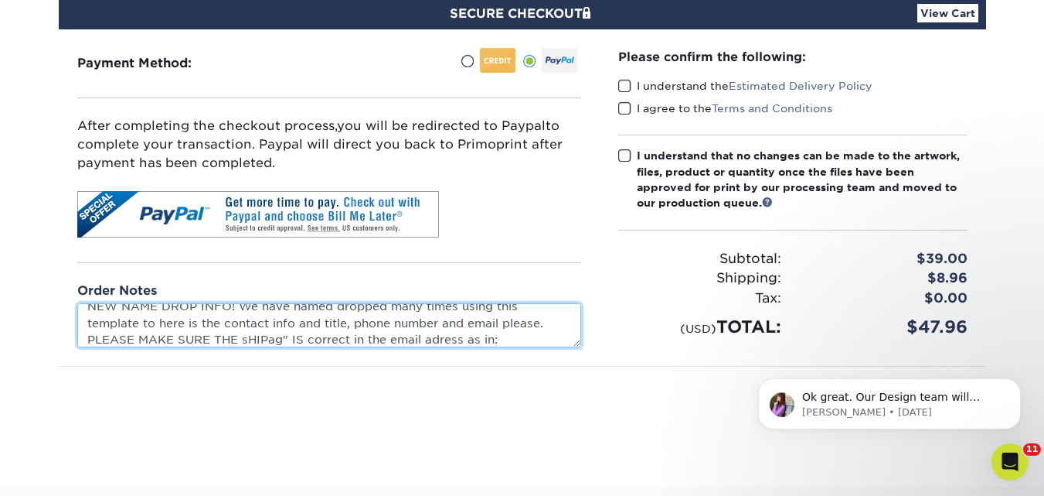
paste textarea "BDLensch@ShipAG.com"
click at [440, 320] on textarea "NEW NAME DROP INFO! We have named dropped many times using this template to her…" at bounding box center [329, 325] width 504 height 44
click at [142, 323] on textarea "NEW NAME DROP INFO! We have named dropped many times using this template to her…" at bounding box center [329, 325] width 504 height 44
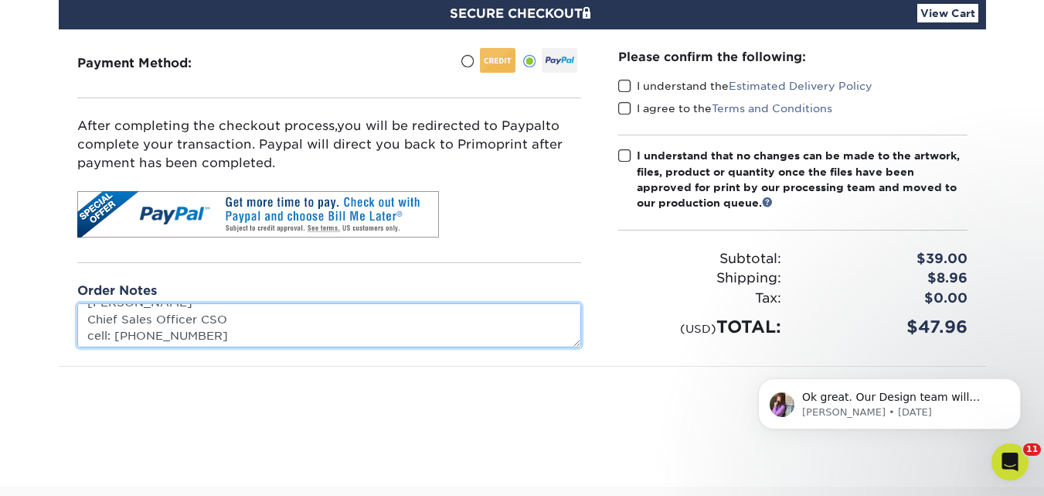
scroll to position [101, 0]
click at [132, 319] on textarea "NEW NAME DROP INFO! We have named dropped many times using this template to her…" at bounding box center [329, 325] width 504 height 44
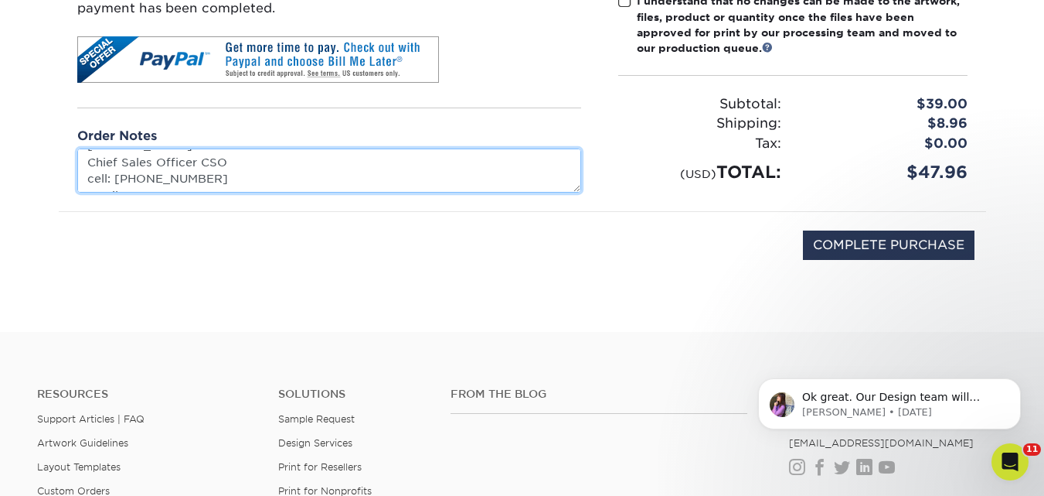
drag, startPoint x: 85, startPoint y: 164, endPoint x: 269, endPoint y: 252, distance: 204.0
click at [269, 252] on div "Payment Method: Kurt Boyd CVV:" at bounding box center [522, 85] width 905 height 420
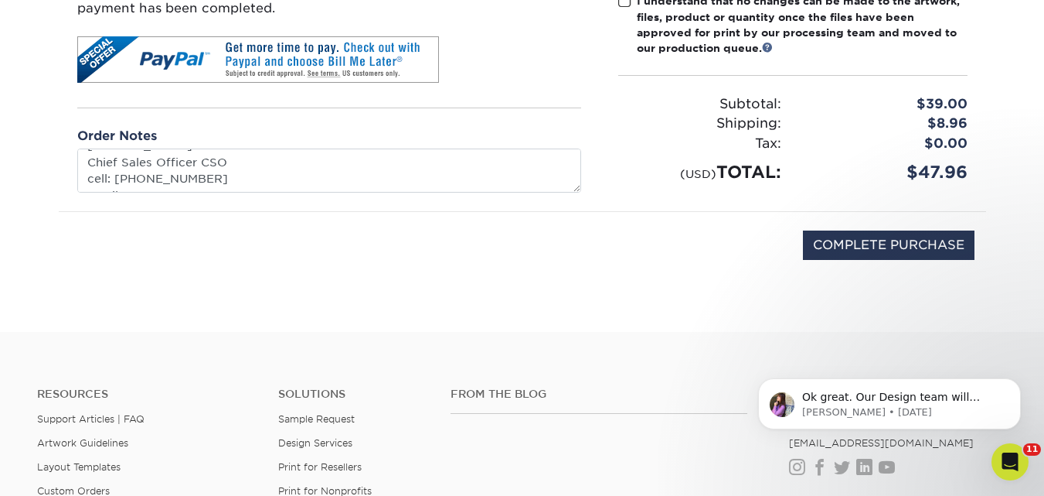
type textarea "NEW NAME DROP INFO! We have named dropped many times using this template to her…"
click at [269, 252] on div "COMPLETE PURCHASE" at bounding box center [522, 253] width 905 height 83
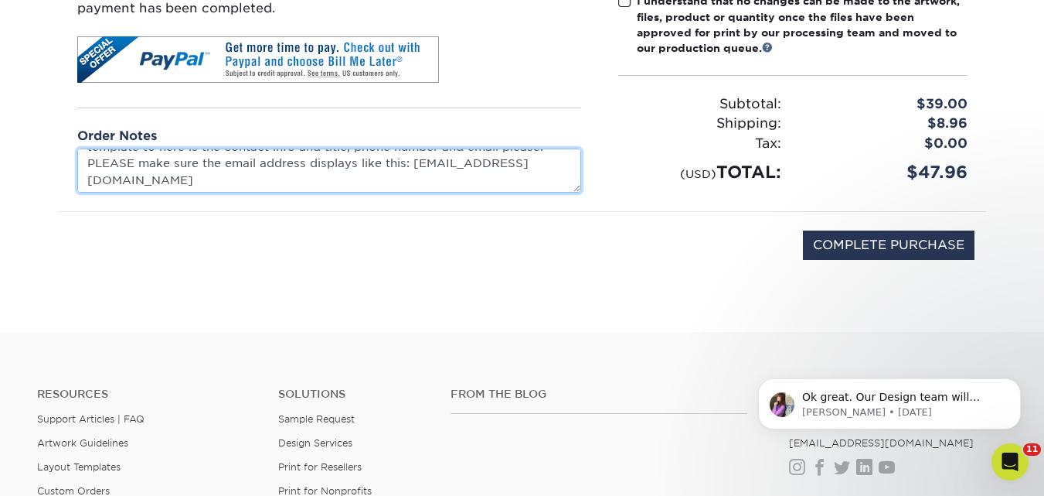
scroll to position [0, 0]
drag, startPoint x: 295, startPoint y: 188, endPoint x: 22, endPoint y: 142, distance: 277.5
click at [22, 142] on section "SECURE CHECKOUT View Cart Payment Method: Saved Payment Method:" at bounding box center [522, 81] width 1044 height 502
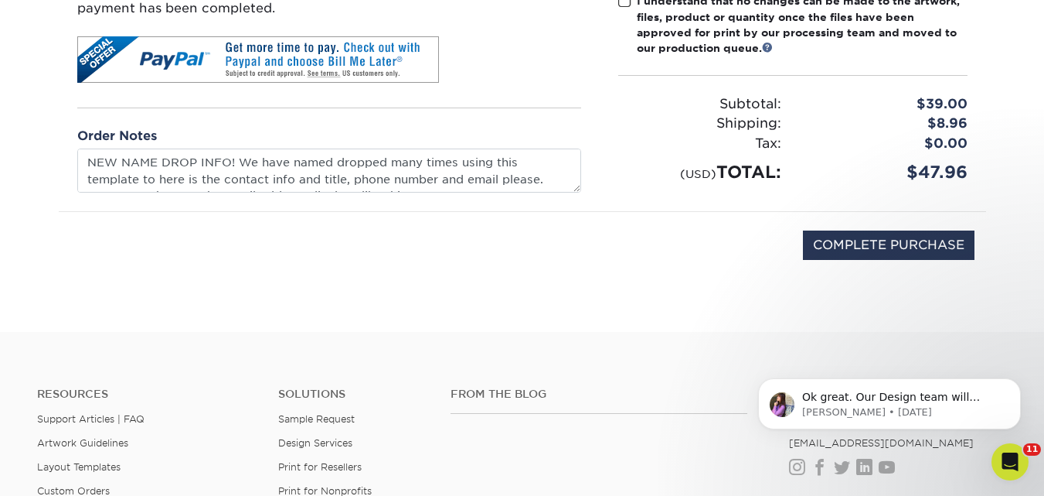
click at [565, 296] on section "SECURE CHECKOUT View Cart Payment Method: Saved Payment Method:" at bounding box center [522, 81] width 1044 height 502
click at [1005, 455] on icon "Open Intercom Messenger" at bounding box center [1009, 460] width 26 height 26
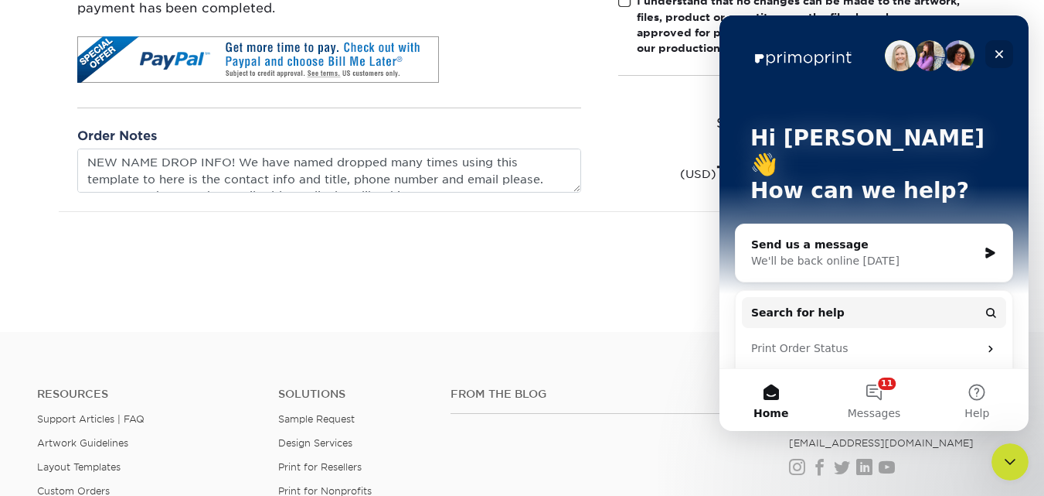
click at [999, 51] on icon "Close" at bounding box center [999, 54] width 12 height 12
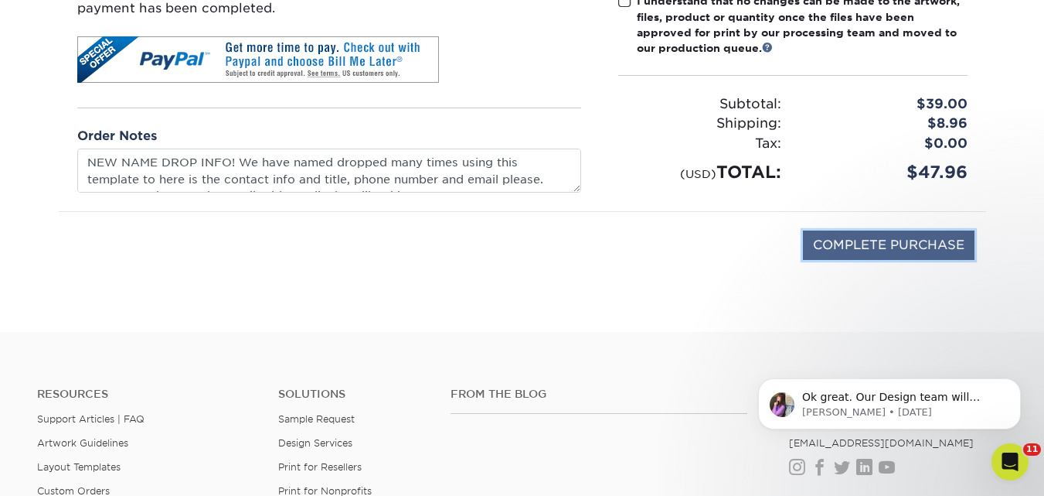
click at [910, 244] on input "COMPLETE PURCHASE" at bounding box center [889, 244] width 172 height 29
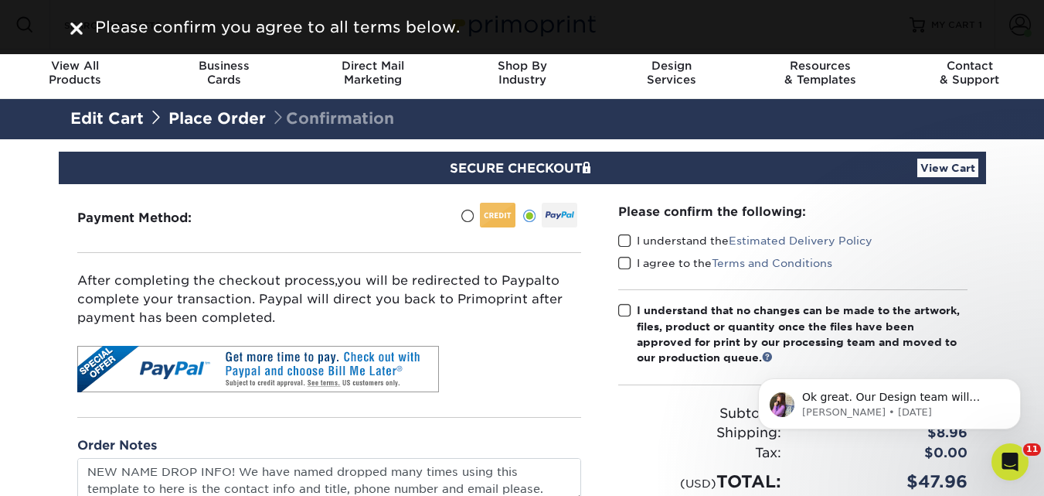
click at [623, 237] on span at bounding box center [624, 240] width 13 height 15
click at [0, 0] on input "I understand the Estimated Delivery Policy" at bounding box center [0, 0] width 0 height 0
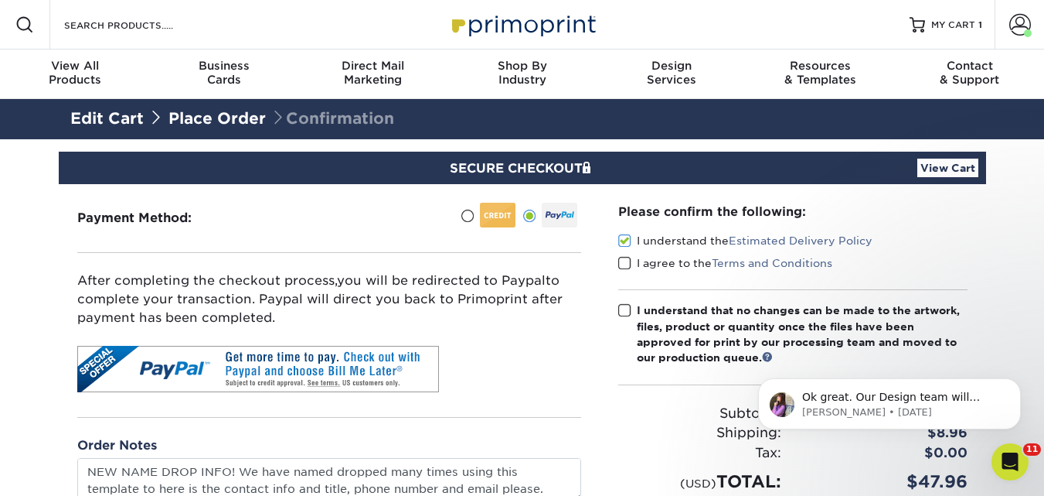
click at [622, 264] on span at bounding box center [624, 263] width 13 height 15
click at [0, 0] on input "I agree to the Terms and Conditions" at bounding box center [0, 0] width 0 height 0
click at [629, 308] on span at bounding box center [624, 310] width 13 height 15
click at [0, 0] on input "I understand that no changes can be made to the artwork, files, product or quan…" at bounding box center [0, 0] width 0 height 0
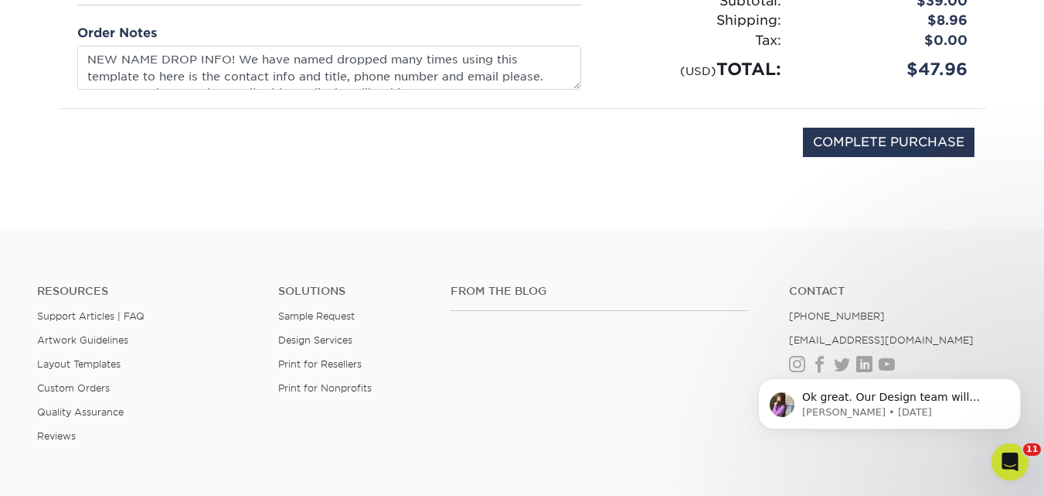
scroll to position [541, 0]
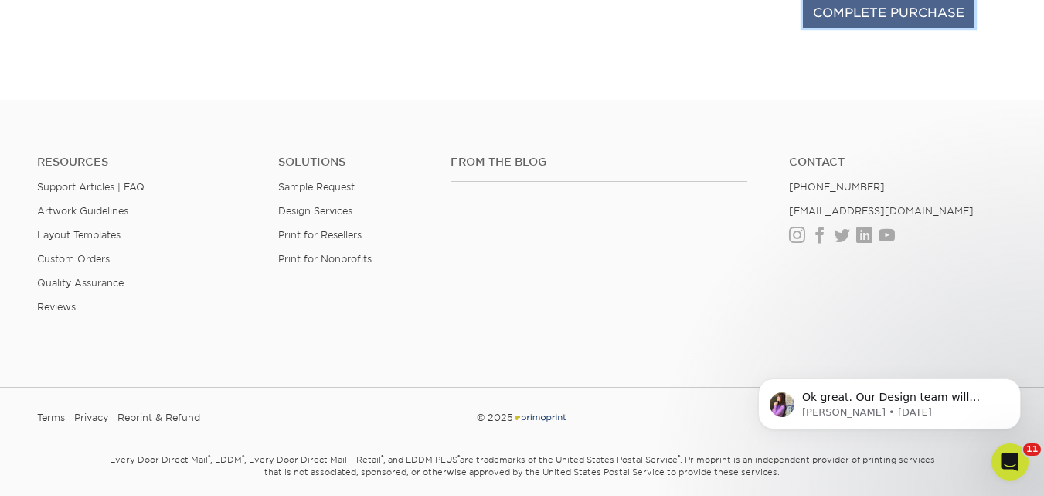
click at [899, 10] on input "COMPLETE PURCHASE" at bounding box center [889, 12] width 172 height 29
type input "PROCESSING, PLEASE WAIT..."
